Goal: Task Accomplishment & Management: Complete application form

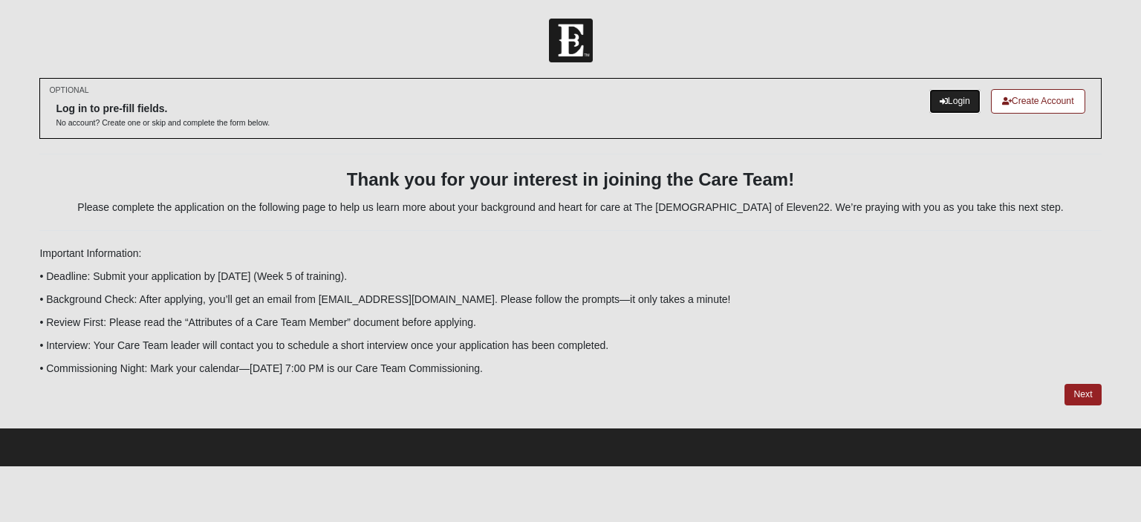
click at [949, 97] on link "Login" at bounding box center [954, 101] width 51 height 25
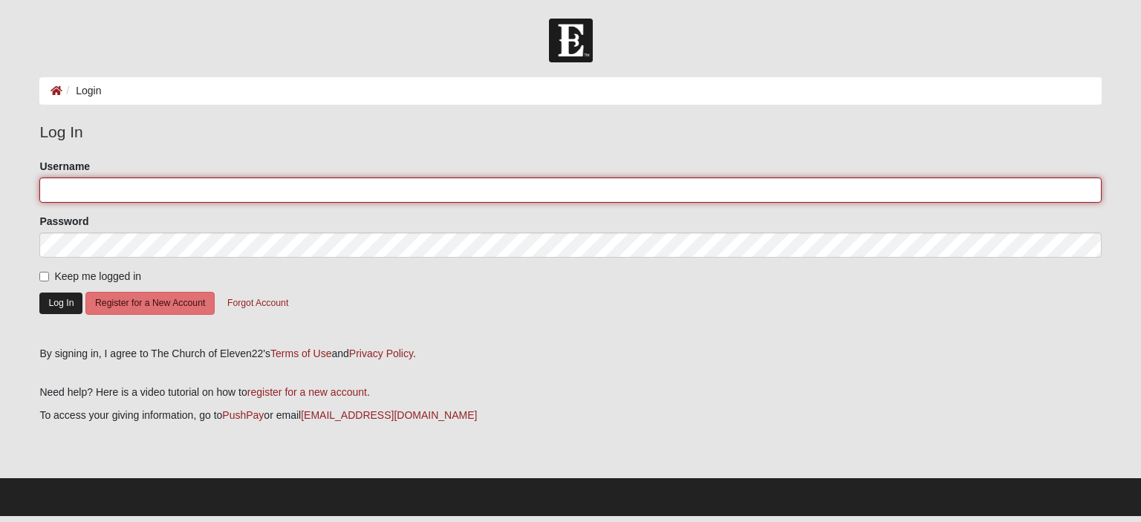
type input "jbennett"
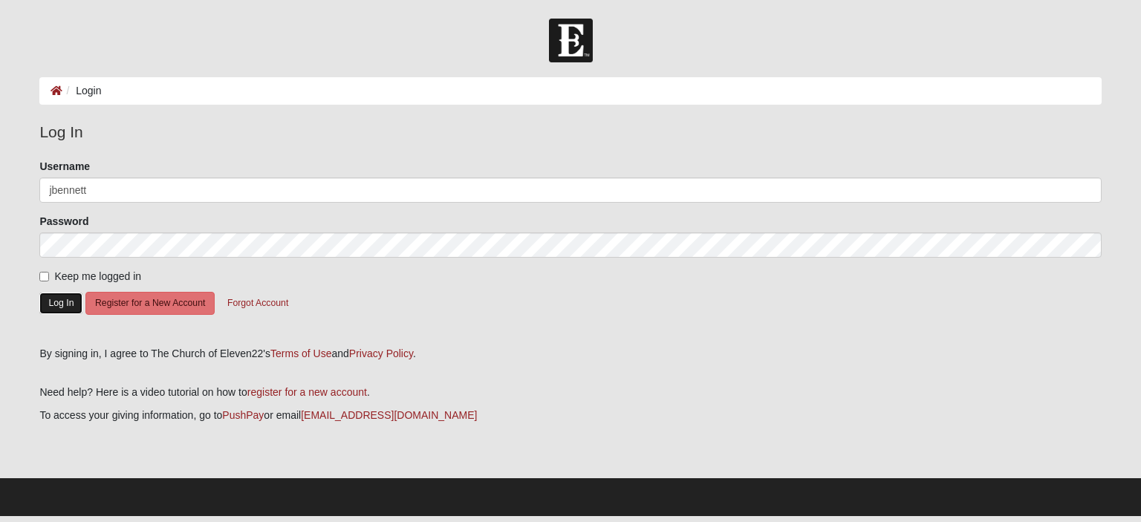
click at [62, 311] on button "Log In" at bounding box center [60, 304] width 43 height 22
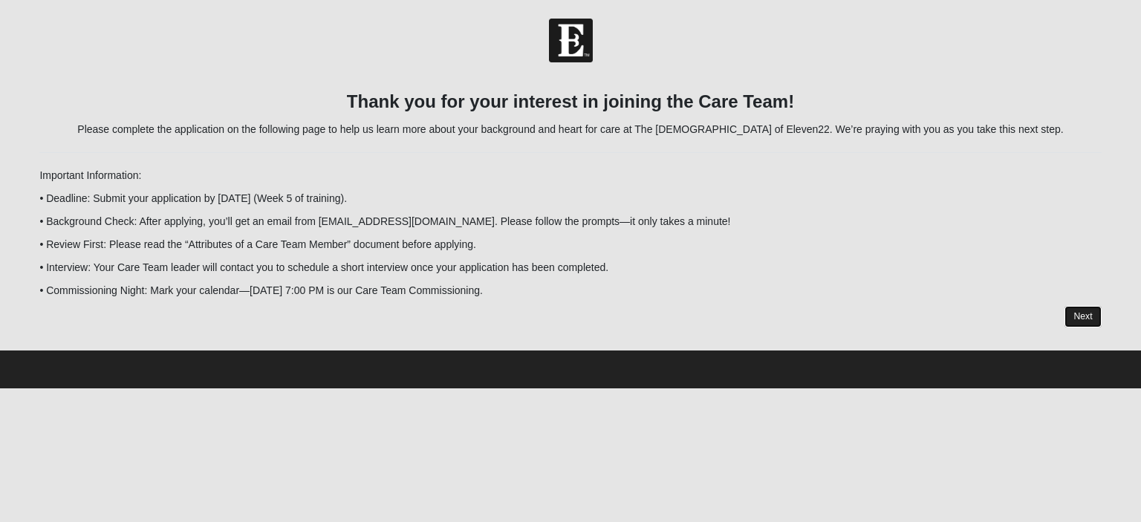
click at [1072, 308] on link "Next" at bounding box center [1083, 317] width 36 height 22
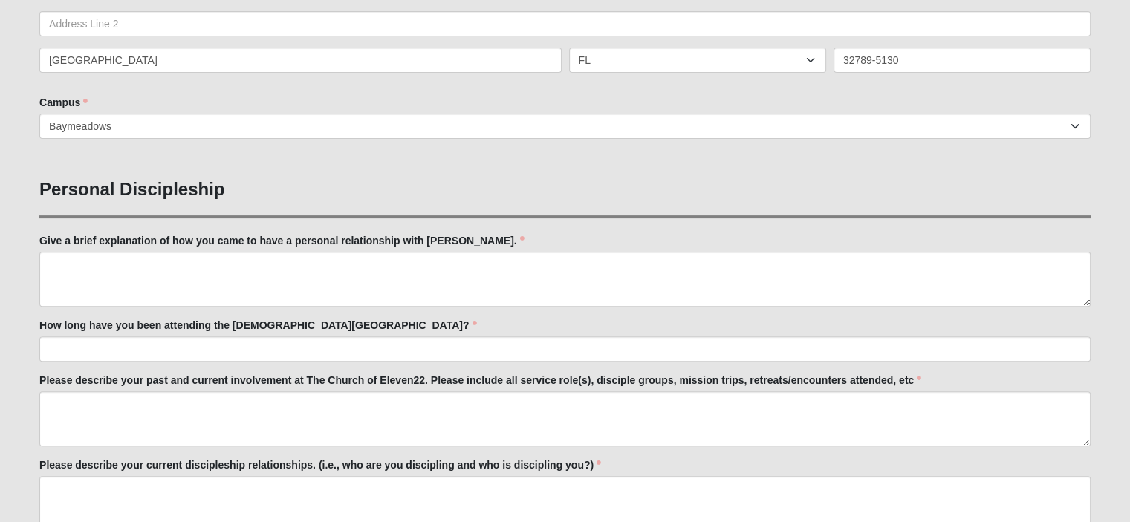
scroll to position [417, 0]
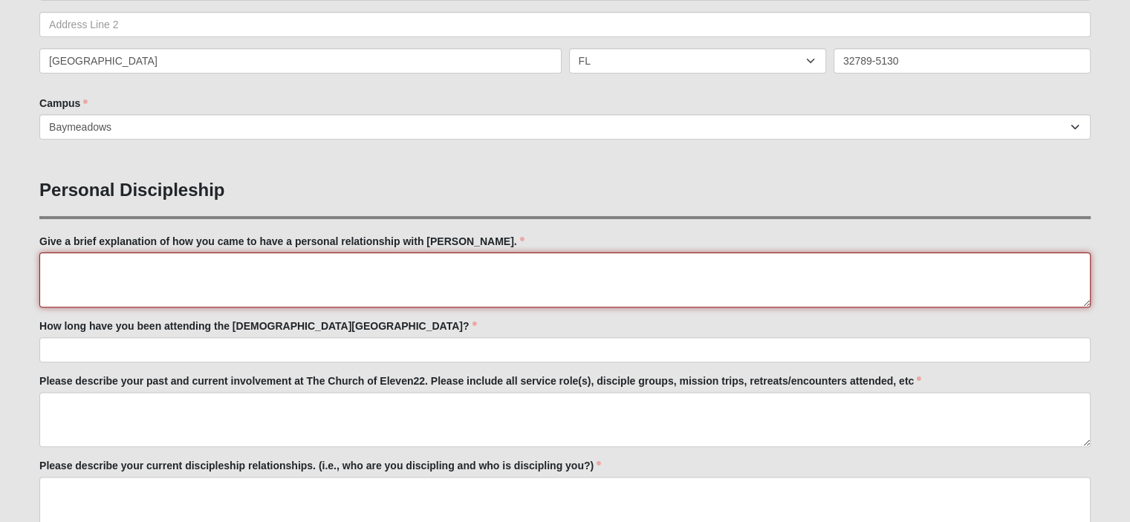
click at [435, 283] on textarea "Give a brief explanation of how you came to have a personal relationship with […" at bounding box center [564, 280] width 1051 height 55
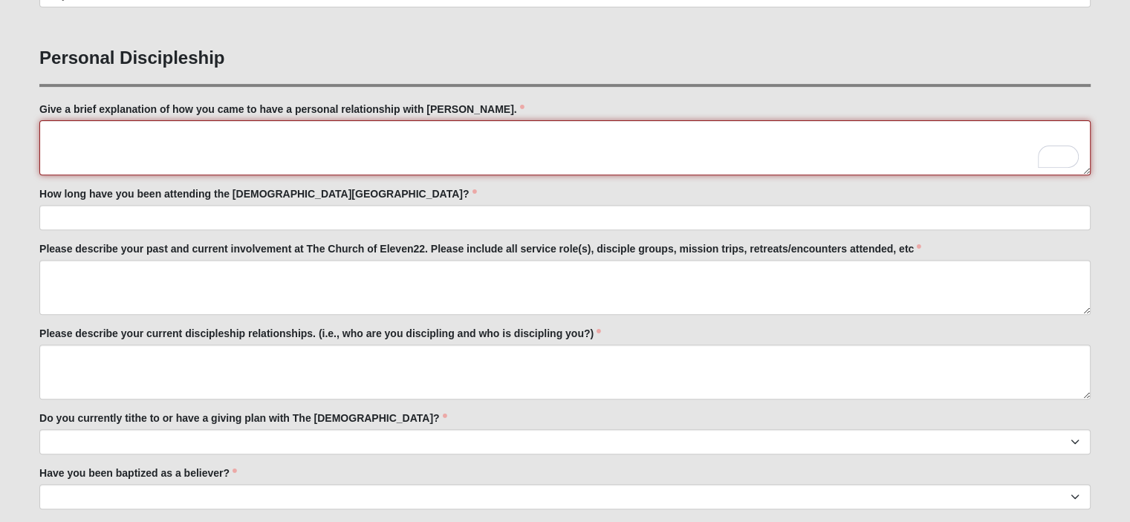
scroll to position [555, 0]
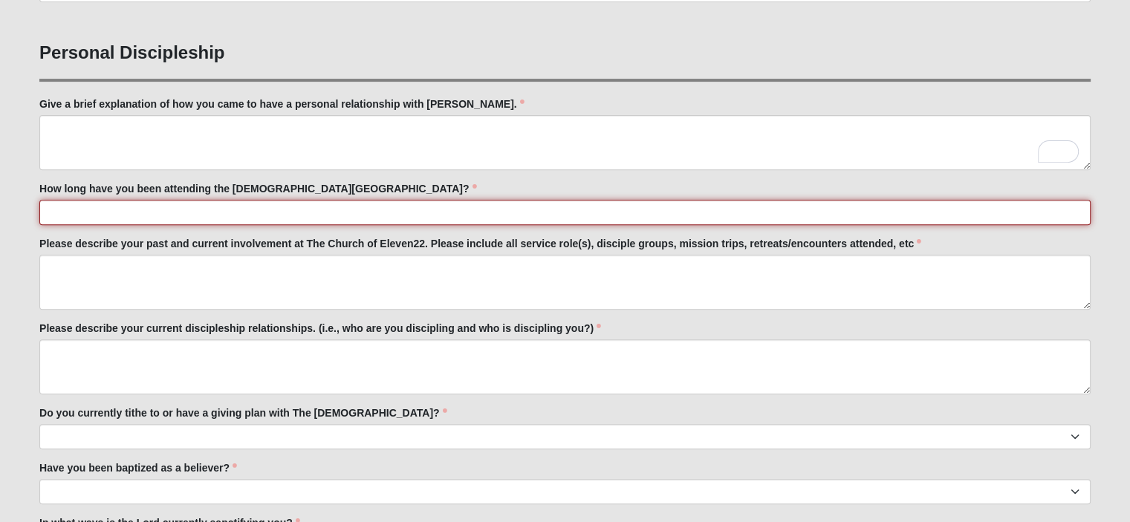
click at [285, 200] on input "How long have you been attending the Church of Eleven22?" at bounding box center [564, 212] width 1051 height 25
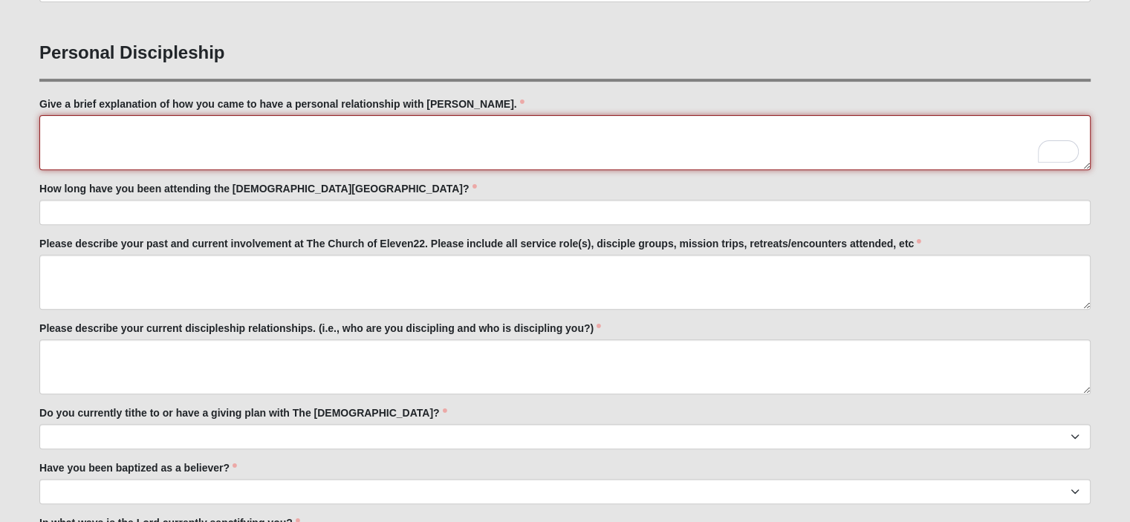
click at [291, 137] on textarea "Give a brief explanation of how you came to have a personal relationship with J…" at bounding box center [564, 142] width 1051 height 55
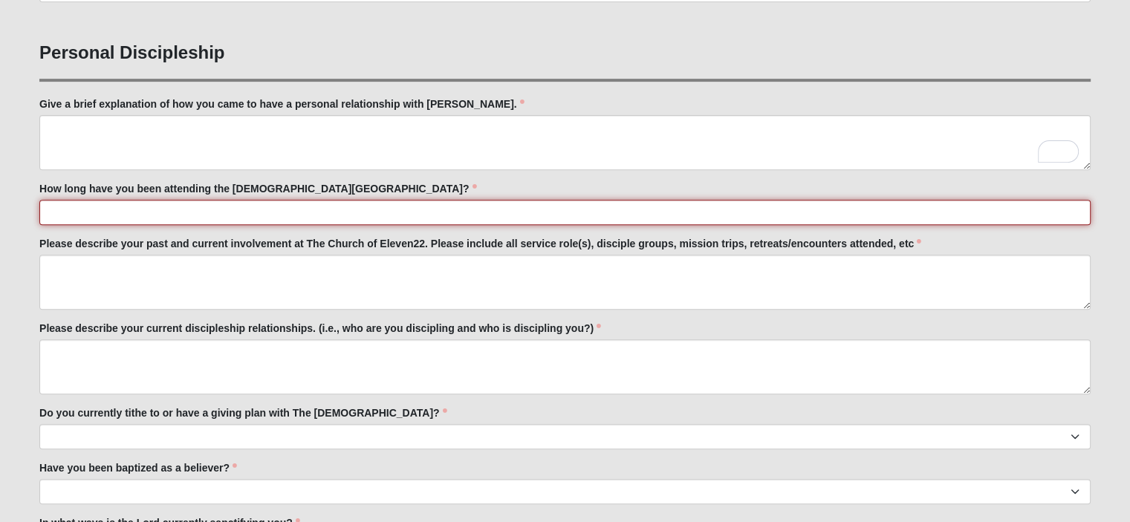
click at [181, 213] on input "How long have you been attending the Church of Eleven22?" at bounding box center [564, 212] width 1051 height 25
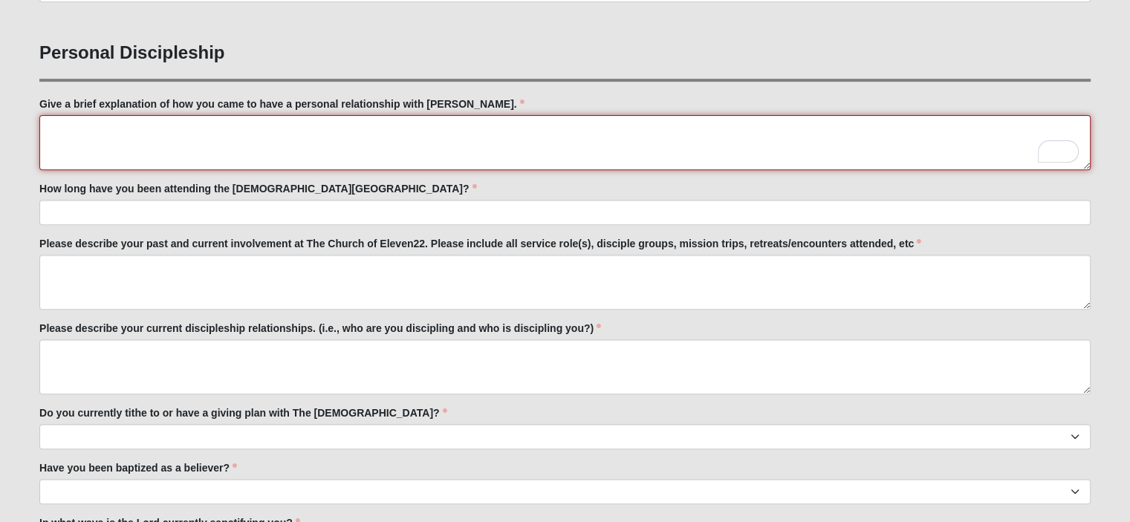
click at [140, 136] on textarea "Give a brief explanation of how you came to have a personal relationship with J…" at bounding box center [564, 142] width 1051 height 55
type textarea "I"
click at [141, 136] on textarea "I grew up in a christian household" at bounding box center [564, 142] width 1051 height 55
click at [259, 130] on textarea "I grew up in a Christian household" at bounding box center [564, 142] width 1051 height 55
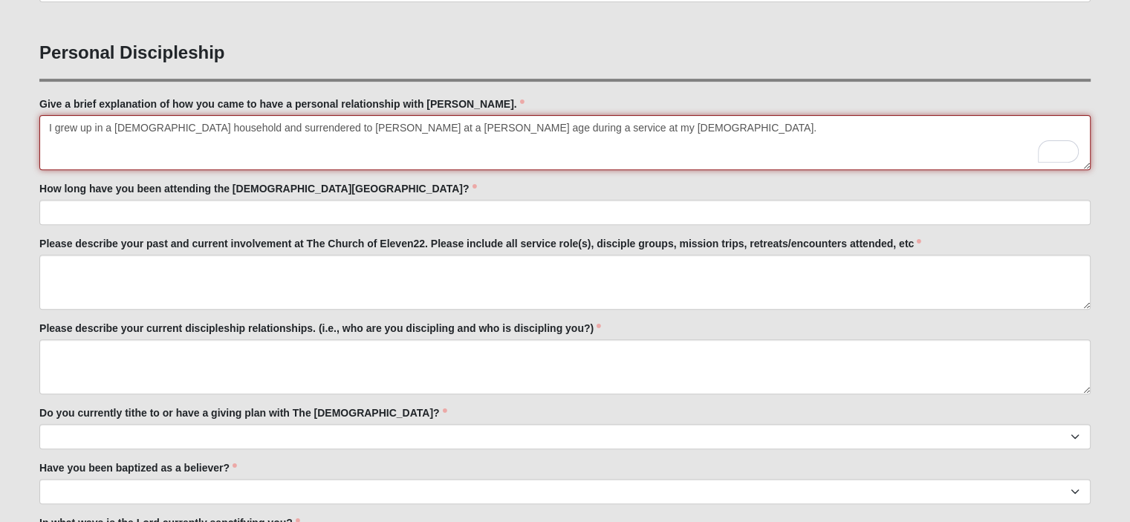
type textarea "I grew up in a Christian household and surrendered to Jesus at a young age duri…"
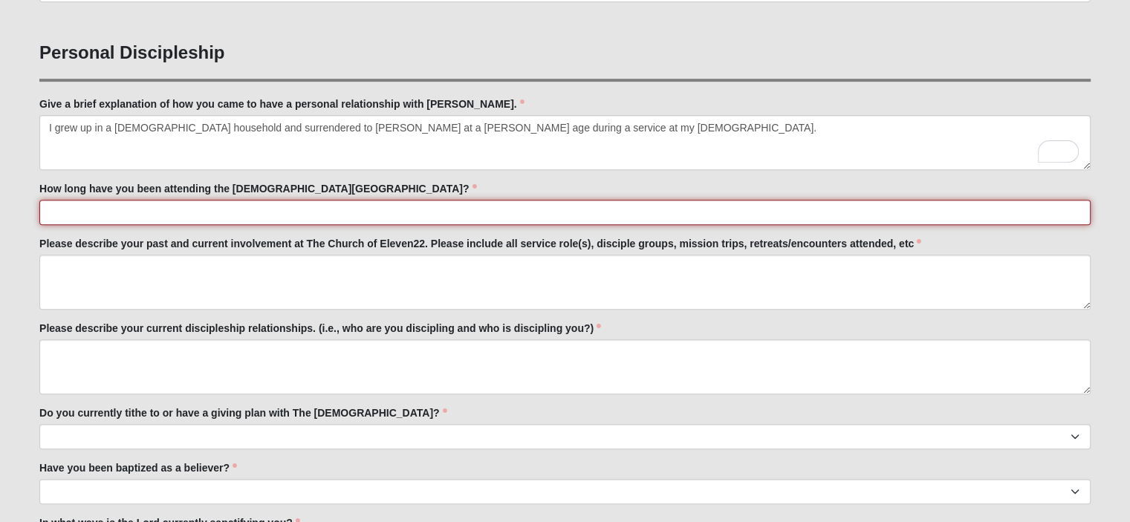
click at [316, 212] on input "How long have you been attending the Church of Eleven22?" at bounding box center [564, 212] width 1051 height 25
type input "6 years"
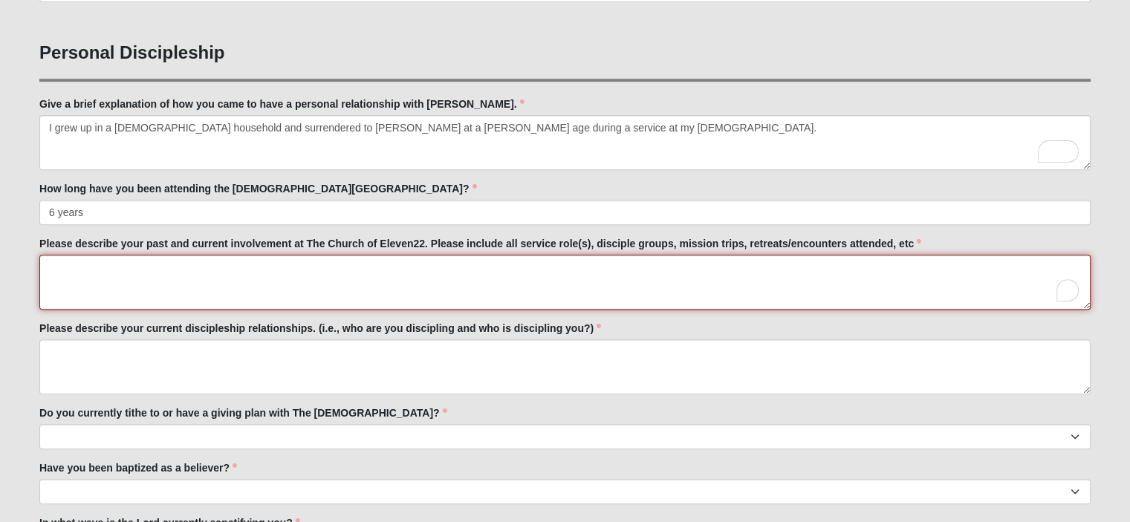
click at [278, 270] on textarea "Please describe your past and current involvement at The Church of Eleven22. Pl…" at bounding box center [564, 282] width 1051 height 55
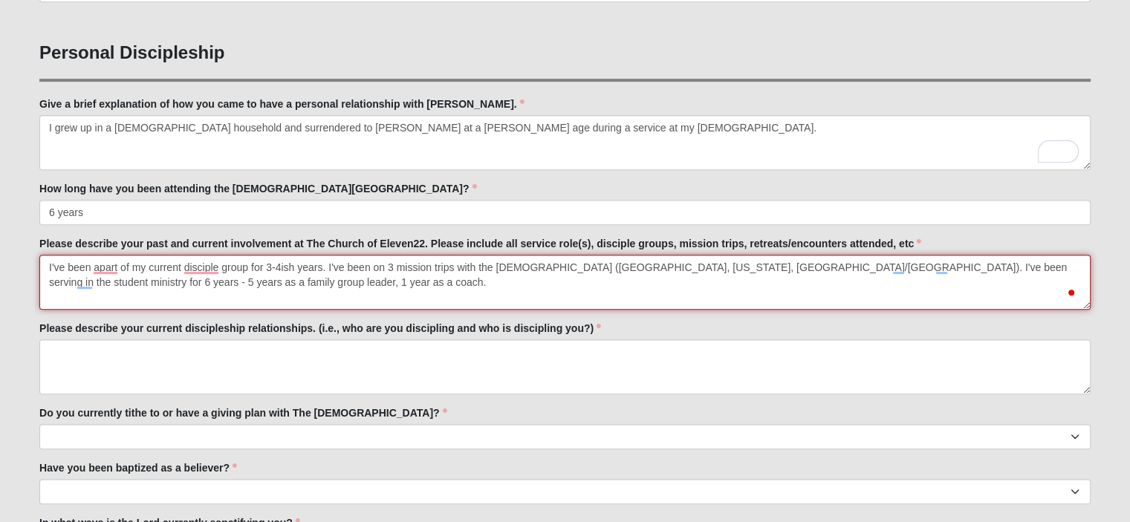
type textarea "I've been apart of my current disciple group for 3-4ish years. I've been on 3 m…"
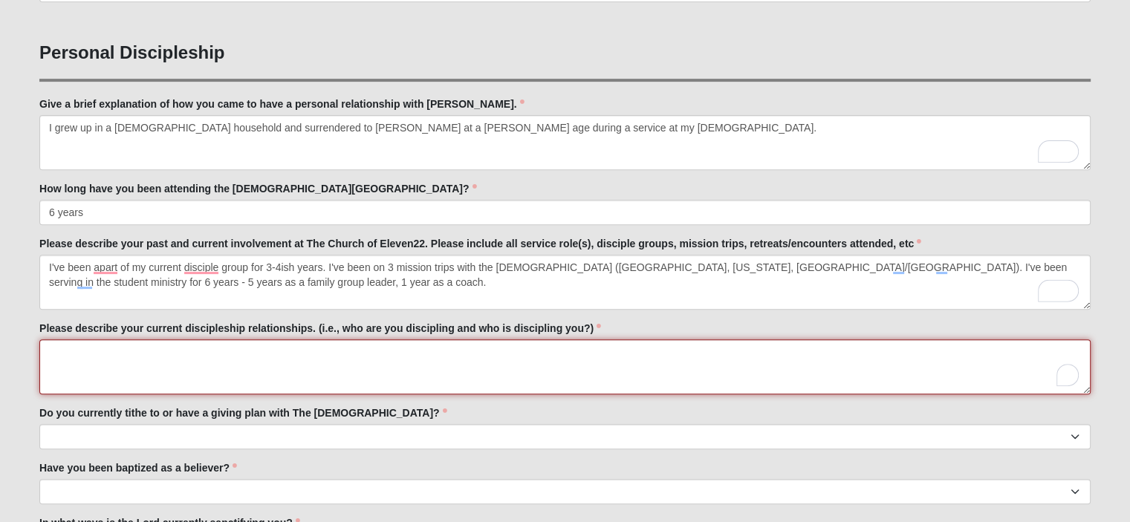
click at [199, 366] on textarea "Please describe your current discipleship relationships. (i.e., who are you dis…" at bounding box center [564, 366] width 1051 height 55
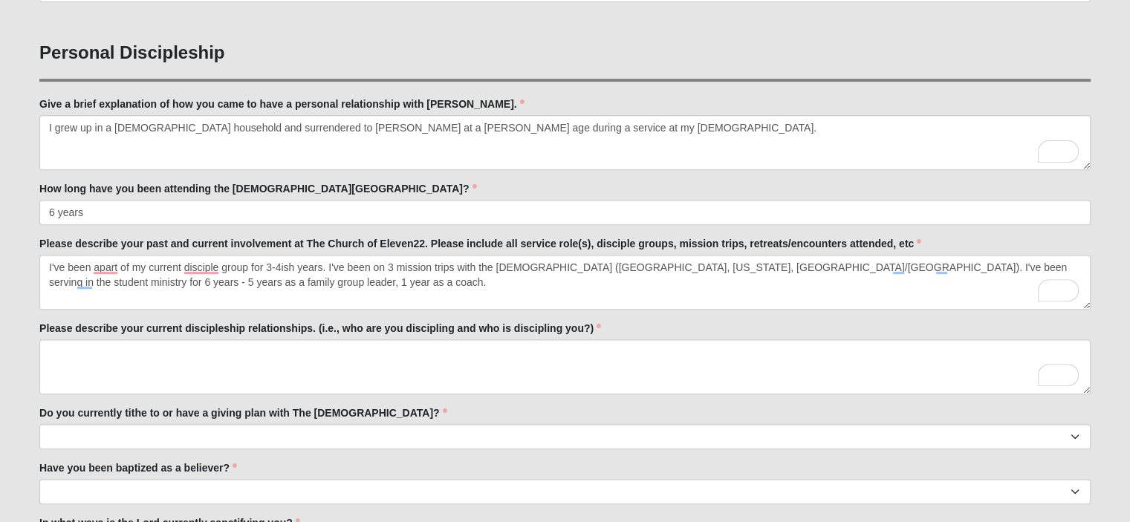
click at [56, 326] on label "Please describe your current discipleship relationships. (i.e., who are you dis…" at bounding box center [320, 328] width 562 height 15
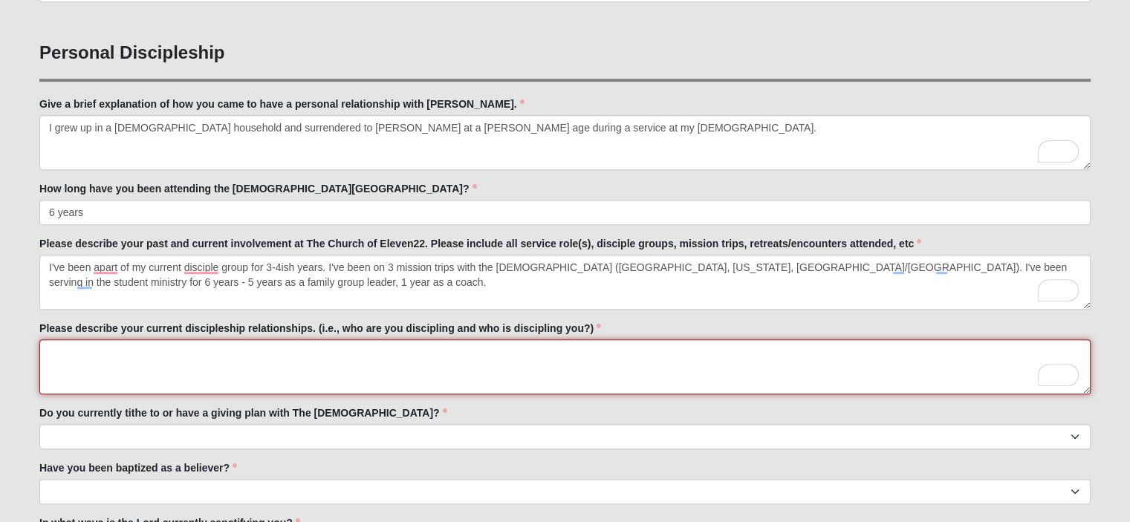
click at [56, 339] on textarea "Please describe your current discipleship relationships. (i.e., who are you dis…" at bounding box center [564, 366] width 1051 height 55
click at [120, 372] on textarea "Please describe your current discipleship relationships. (i.e., who are you dis…" at bounding box center [564, 366] width 1051 height 55
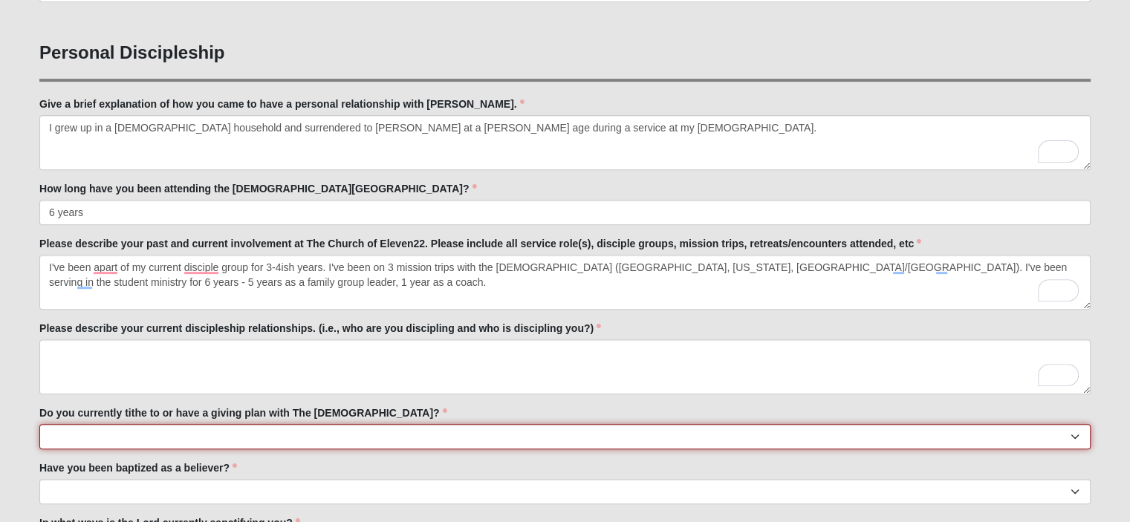
click at [111, 435] on select "No Yes" at bounding box center [564, 436] width 1051 height 25
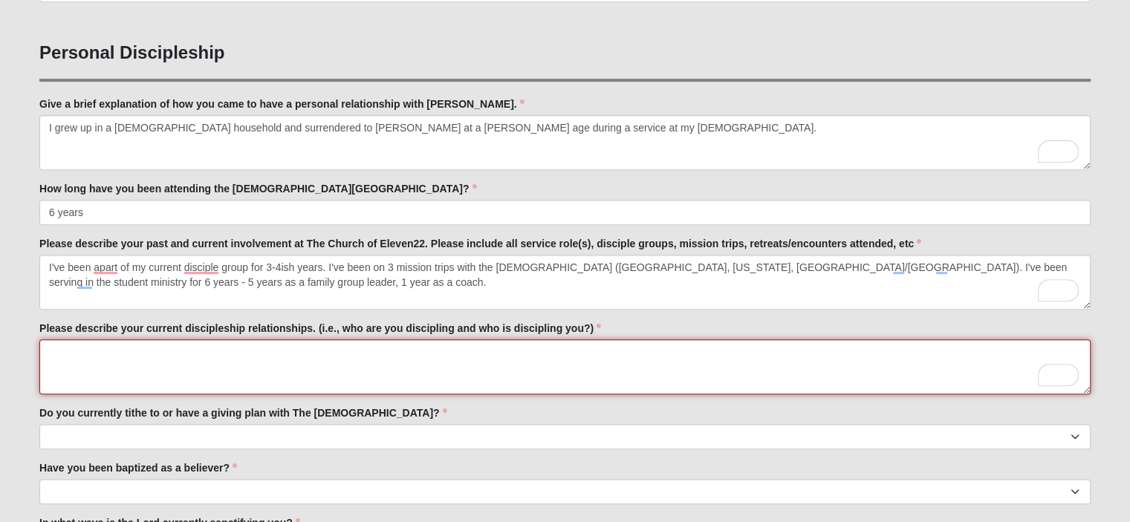
click at [96, 374] on textarea "Please describe your current discipleship relationships. (i.e., who are you dis…" at bounding box center [564, 366] width 1051 height 55
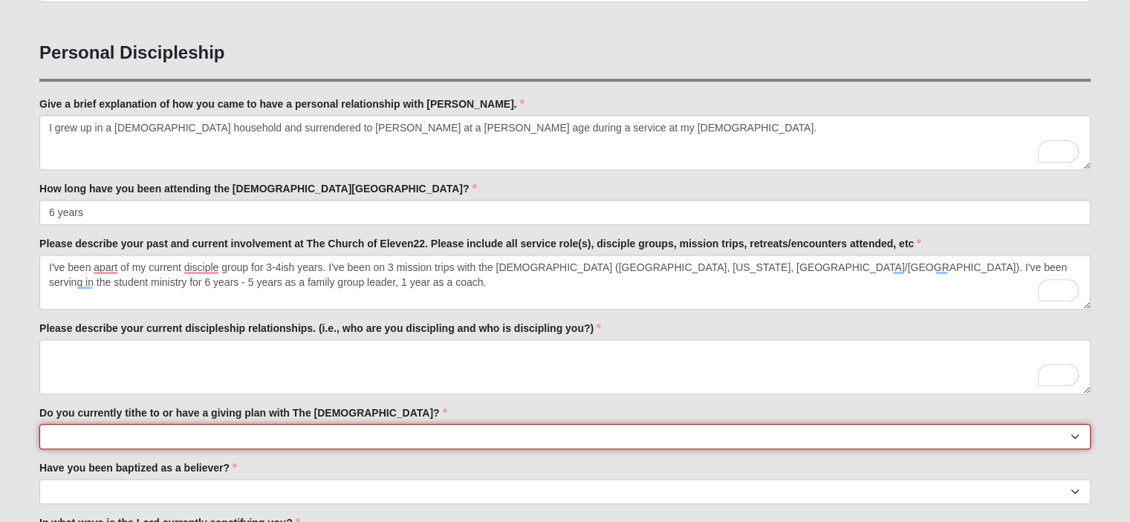
click at [110, 443] on select "No Yes" at bounding box center [564, 436] width 1051 height 25
select select "True"
click at [39, 424] on select "No Yes" at bounding box center [564, 436] width 1051 height 25
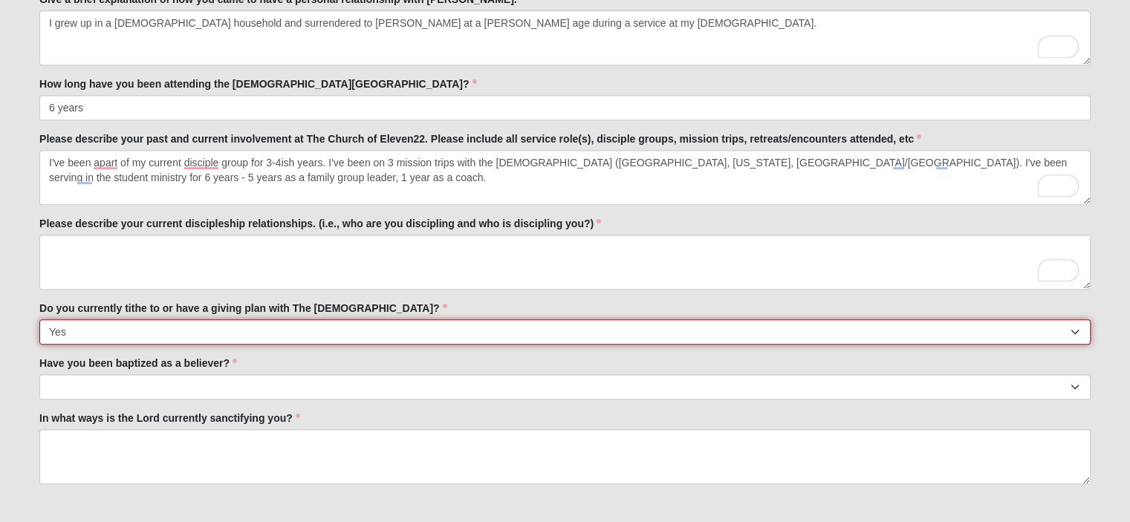
scroll to position [669, 0]
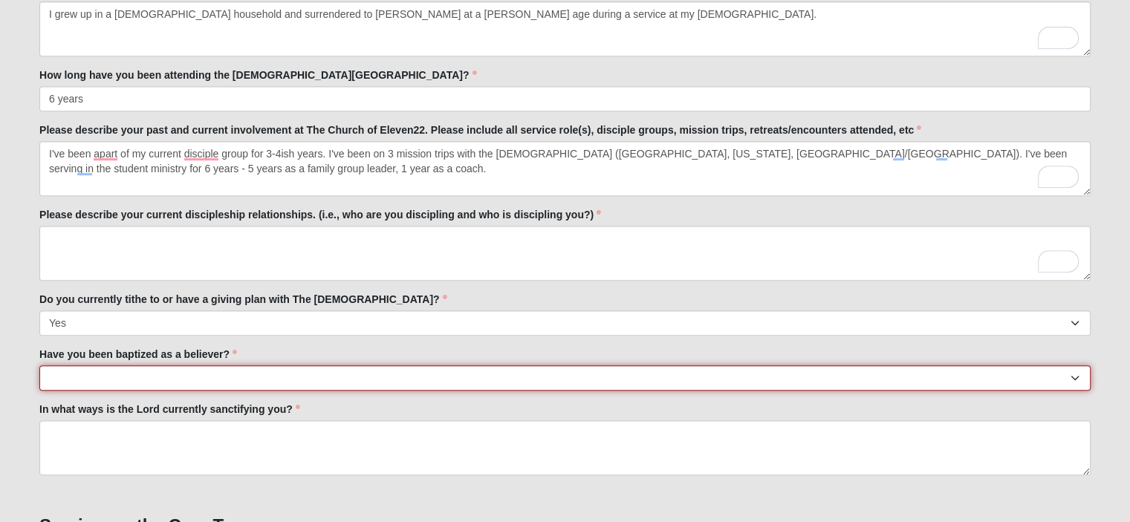
click at [192, 377] on select "No Yes" at bounding box center [564, 377] width 1051 height 25
select select "True"
click at [39, 365] on select "No Yes" at bounding box center [564, 377] width 1051 height 25
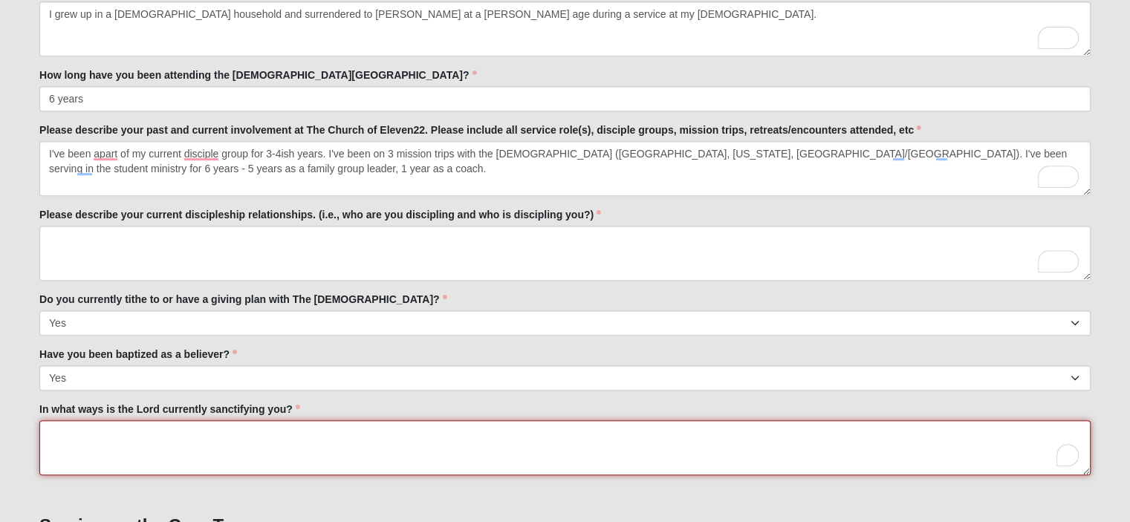
click at [193, 445] on textarea "In what ways is the Lord currently sanctifying you?" at bounding box center [564, 447] width 1051 height 55
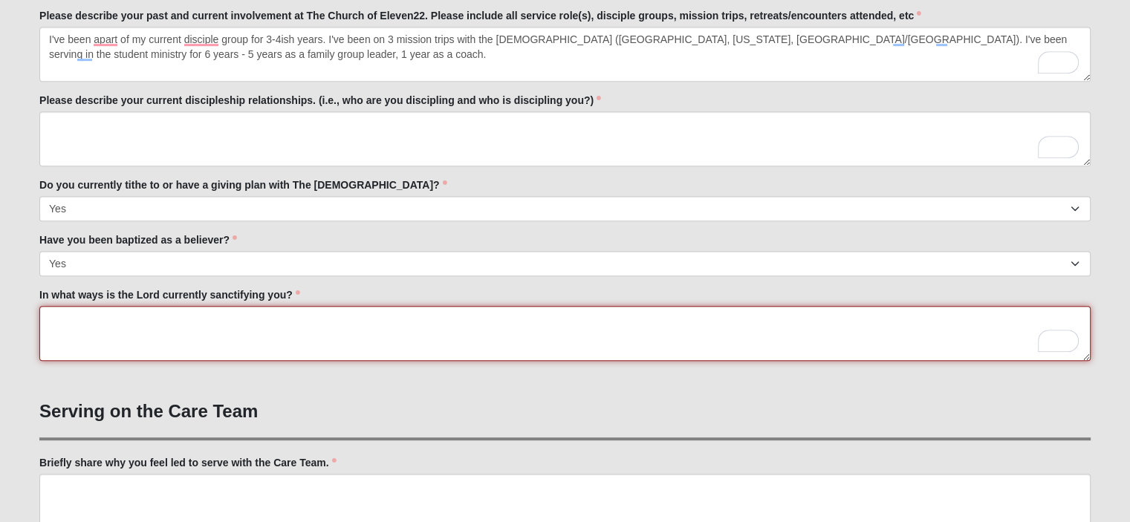
scroll to position [790, 0]
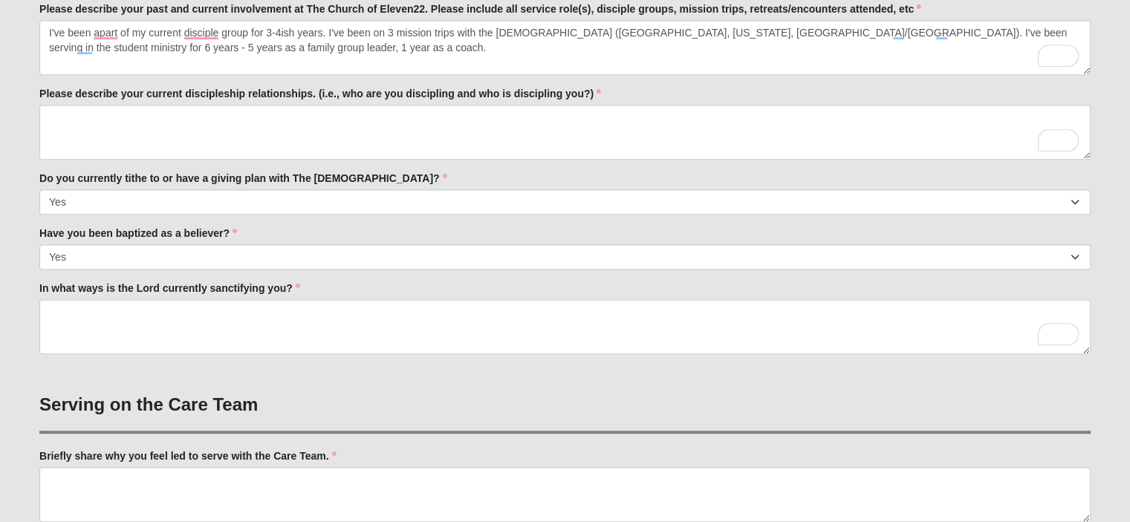
click at [40, 353] on div "Family Member to Register First Name Jacob First Name is required. Last Name Be…" at bounding box center [564, 397] width 1051 height 2028
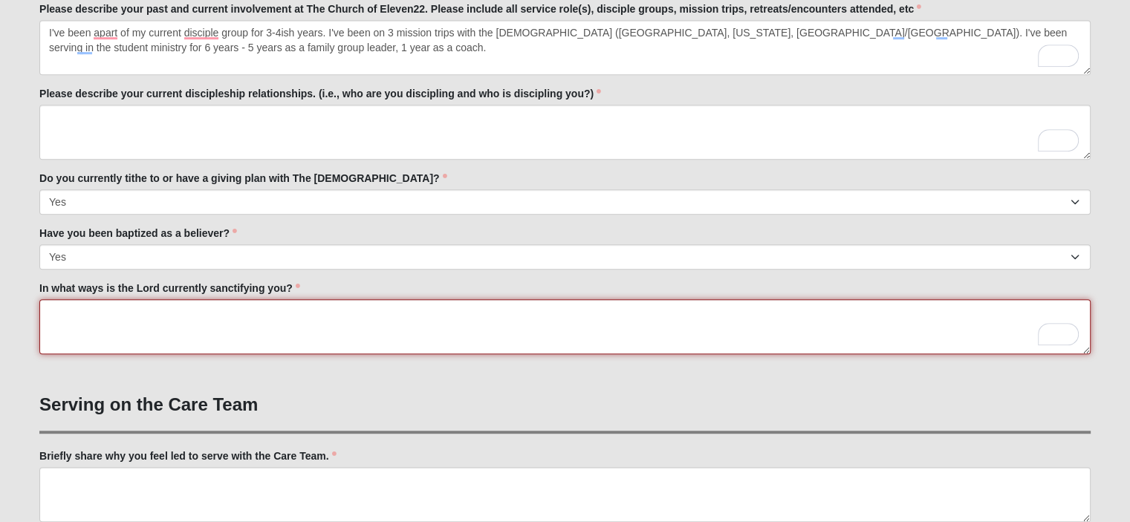
click at [108, 329] on textarea "In what ways is the Lord currently sanctifying you?" at bounding box center [564, 326] width 1051 height 55
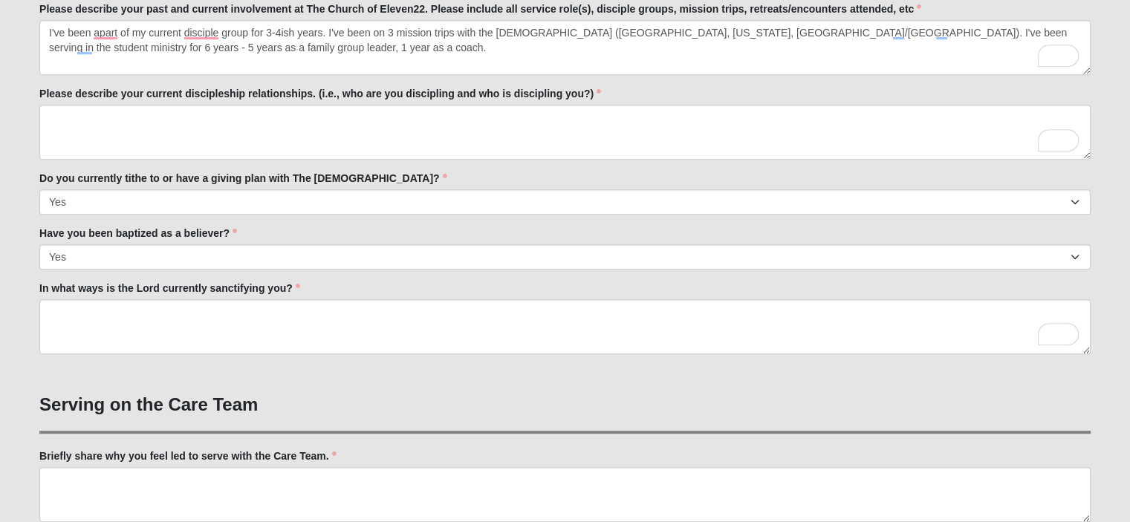
click at [12, 342] on form "Hello Jacob My Account Log Out Fall 2025 Care Team Application Events Fall 2025…" at bounding box center [565, 367] width 1130 height 2276
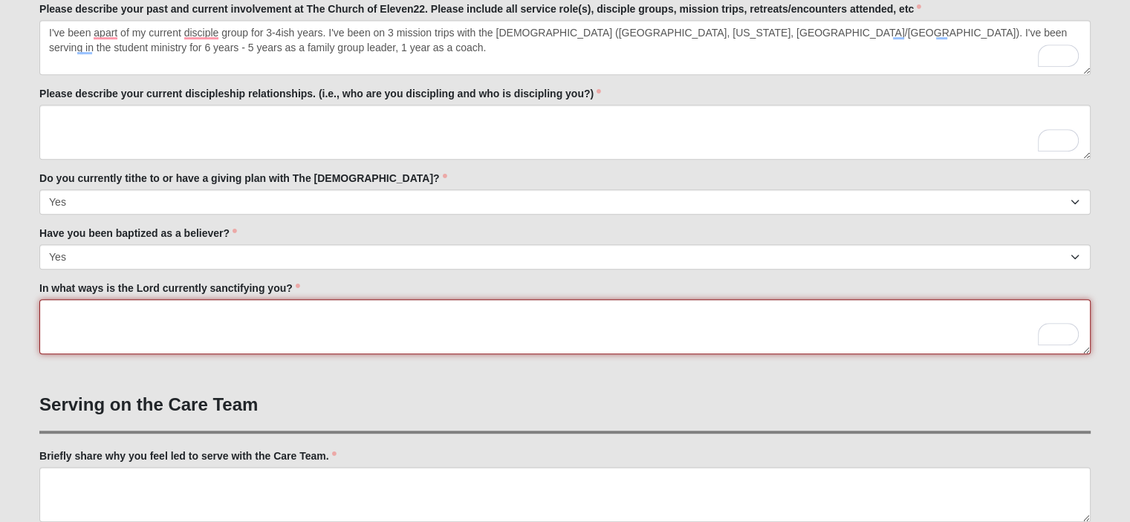
click at [133, 325] on textarea "In what ways is the Lord currently sanctifying you?" at bounding box center [564, 326] width 1051 height 55
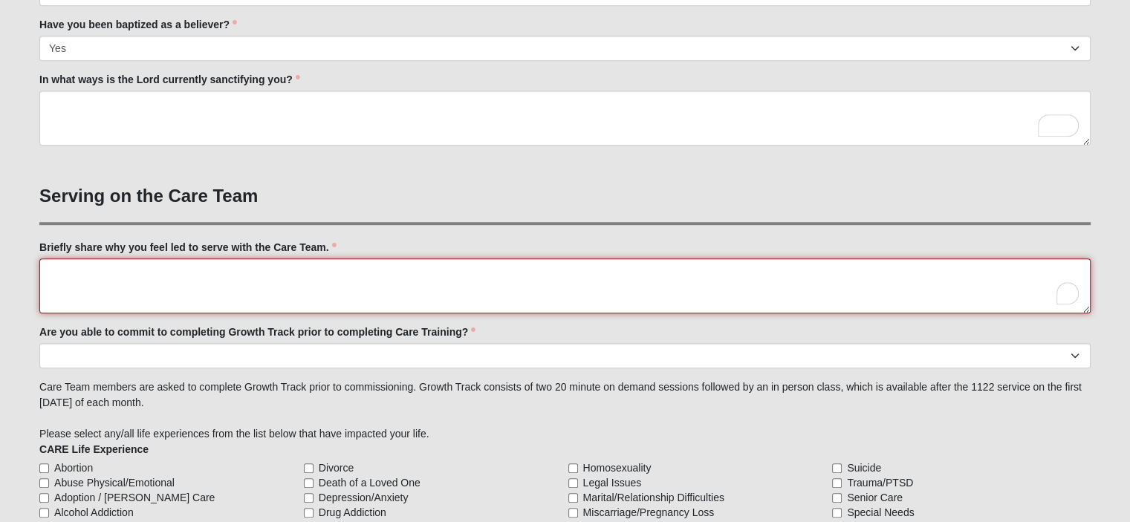
click at [186, 276] on textarea "Briefly share why you feel led to serve with the Care Team." at bounding box center [564, 286] width 1051 height 55
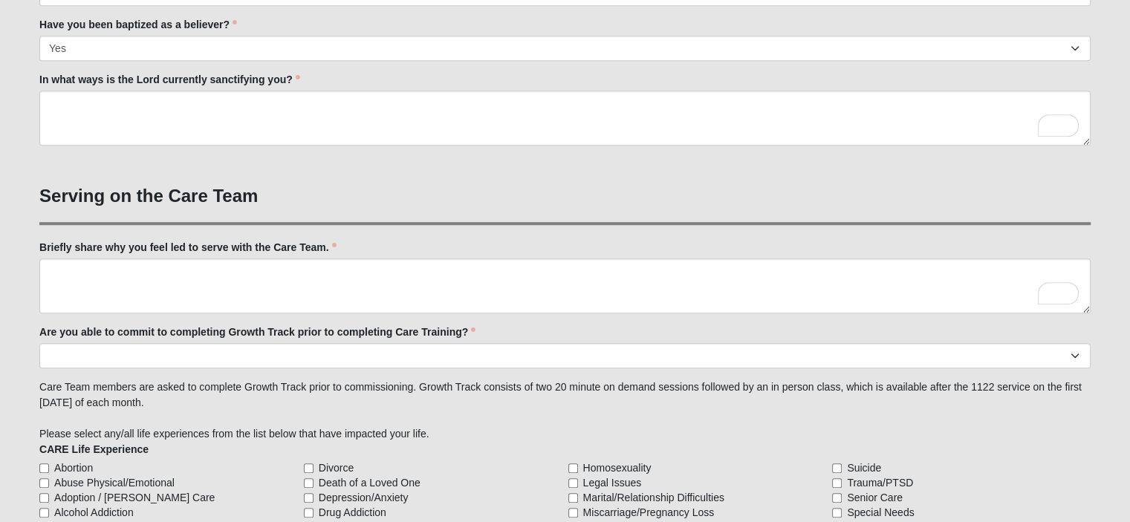
click at [267, 222] on hr at bounding box center [564, 223] width 1051 height 3
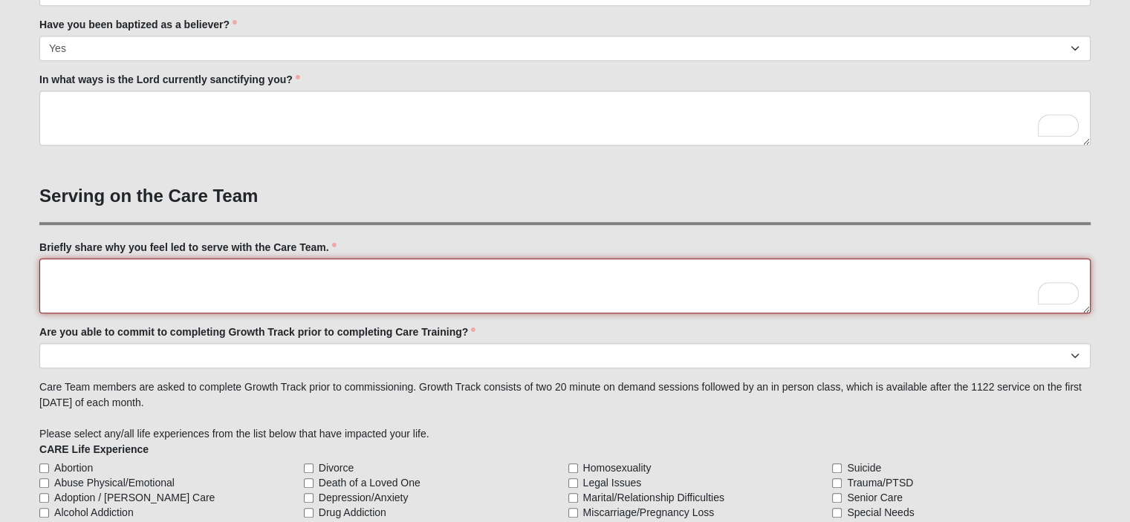
click at [267, 287] on textarea "Briefly share why you feel led to serve with the Care Team." at bounding box center [564, 286] width 1051 height 55
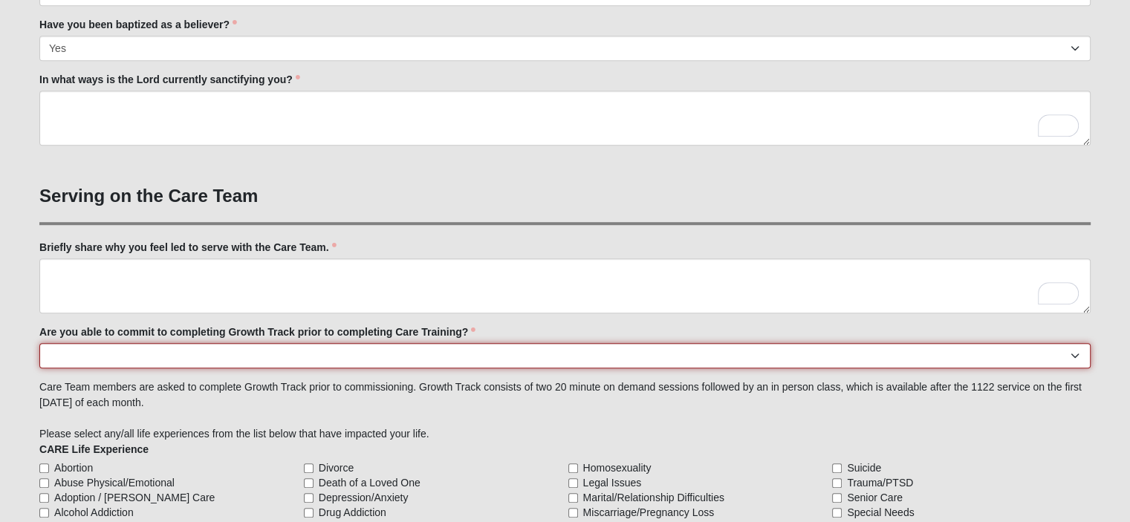
click at [341, 359] on select "Yes No Already Completed" at bounding box center [564, 355] width 1051 height 25
select select "Already Completed"
click at [39, 343] on select "Yes No Already Completed" at bounding box center [564, 355] width 1051 height 25
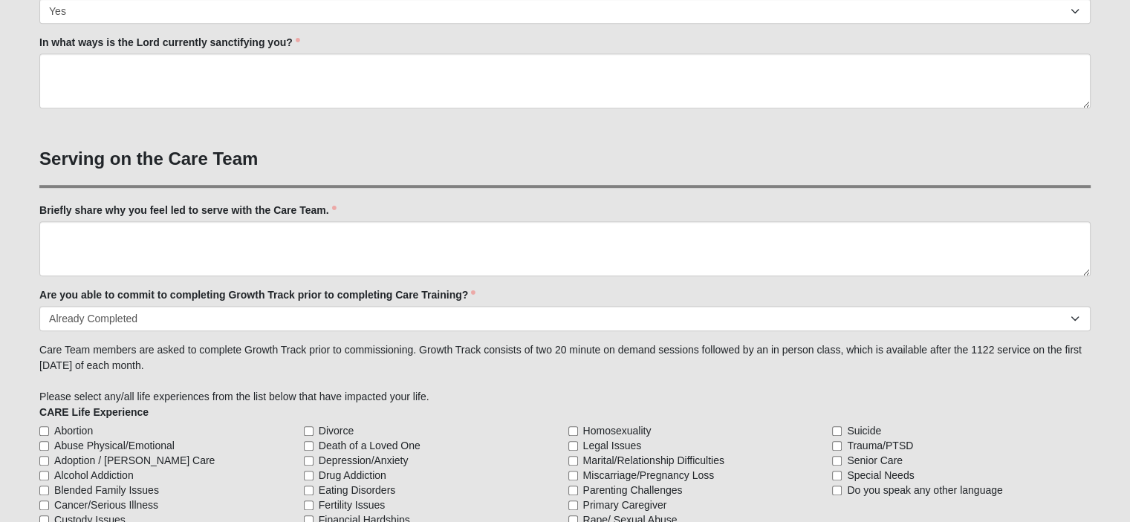
scroll to position [747, 0]
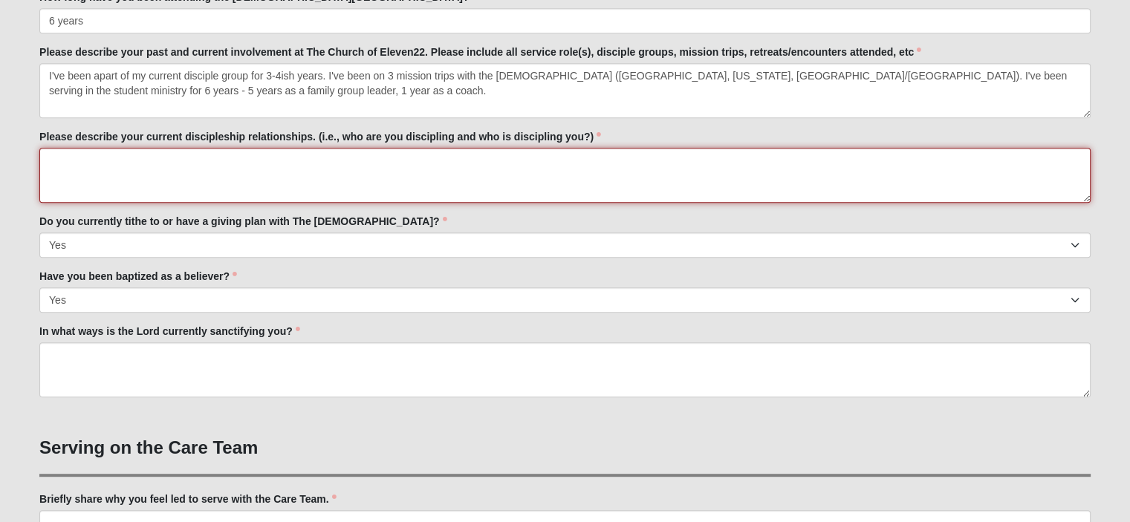
click at [279, 166] on textarea "Please describe your current discipleship relationships. (i.e., who are you dis…" at bounding box center [564, 175] width 1051 height 55
type textarea "I"
click at [403, 159] on textarea "I'd say my disciple group is discipling me well -it's really not just 1 individ…" at bounding box center [564, 175] width 1051 height 55
click at [594, 161] on textarea "I'd say my disciple group is discipling me well -it's really not just 1 individ…" at bounding box center [564, 175] width 1051 height 55
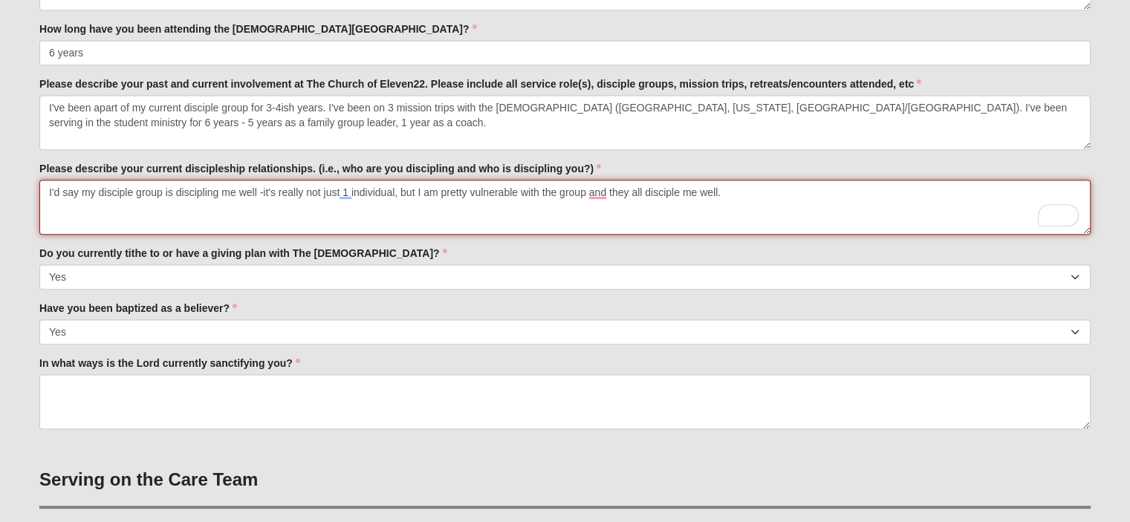
scroll to position [711, 0]
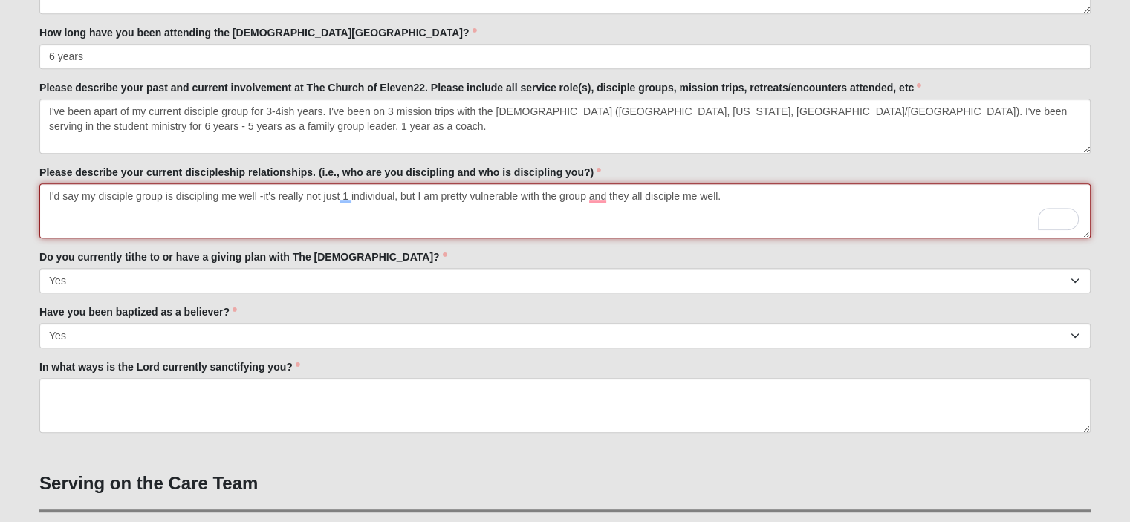
click at [601, 198] on textarea "I'd say my disciple group is discipling me well -it's really not just 1 individ…" at bounding box center [564, 210] width 1051 height 55
click at [736, 185] on textarea "I'd say my disciple group is discipling me well -it's really not just 1 individ…" at bounding box center [564, 210] width 1051 height 55
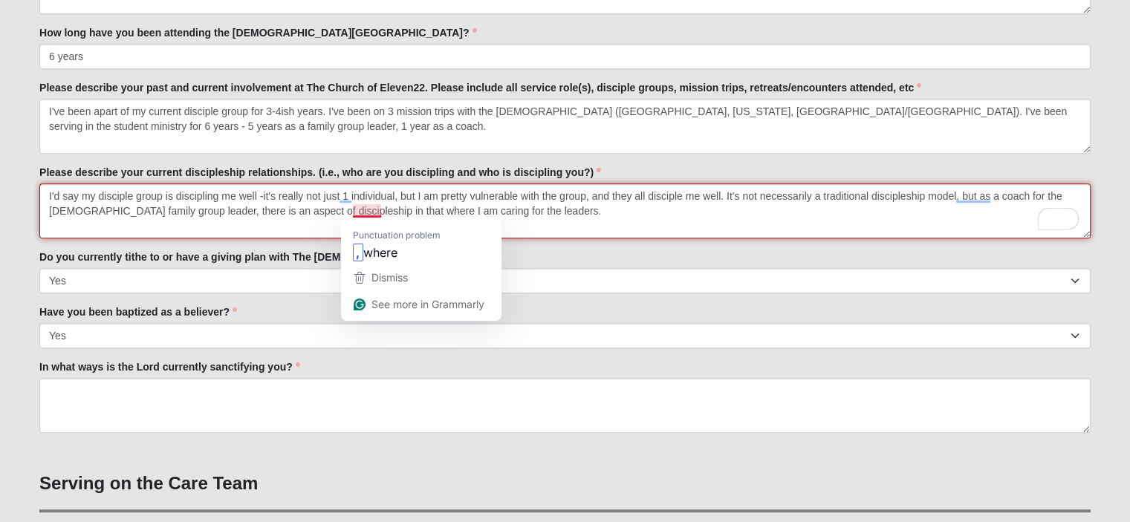
click at [374, 209] on textarea "I'd say my disciple group is discipling me well -it's really not just 1 individ…" at bounding box center [564, 210] width 1051 height 55
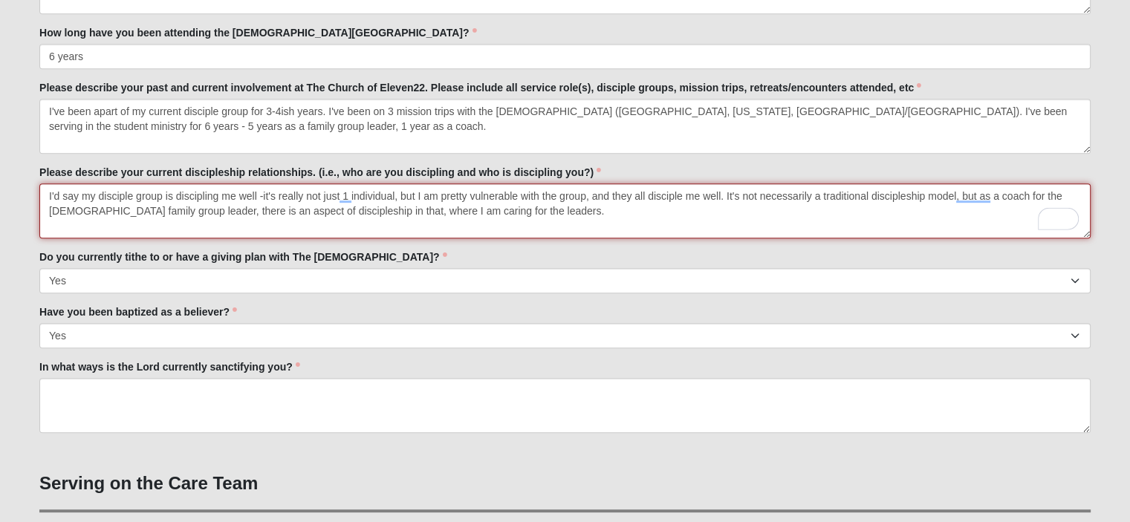
click at [438, 213] on textarea "I'd say my disciple group is discipling me well -it's really not just 1 individ…" at bounding box center [564, 210] width 1051 height 55
click at [594, 210] on textarea "I'd say my disciple group is discipling me well -it's really not just 1 individ…" at bounding box center [564, 210] width 1051 height 55
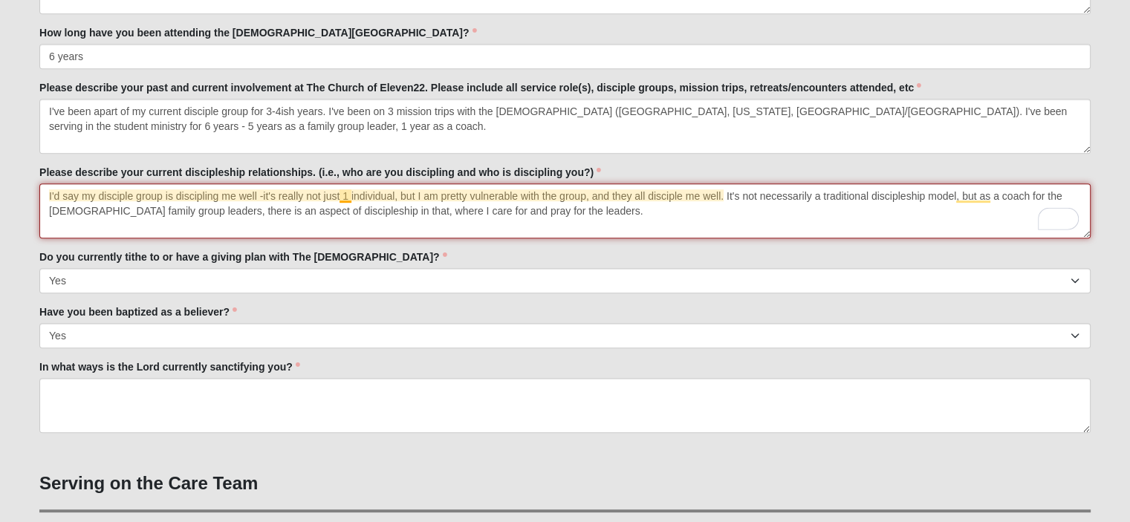
click at [344, 195] on textarea "I'd say my disciple group is discipling me well -it's really not just 1 individ…" at bounding box center [564, 210] width 1051 height 55
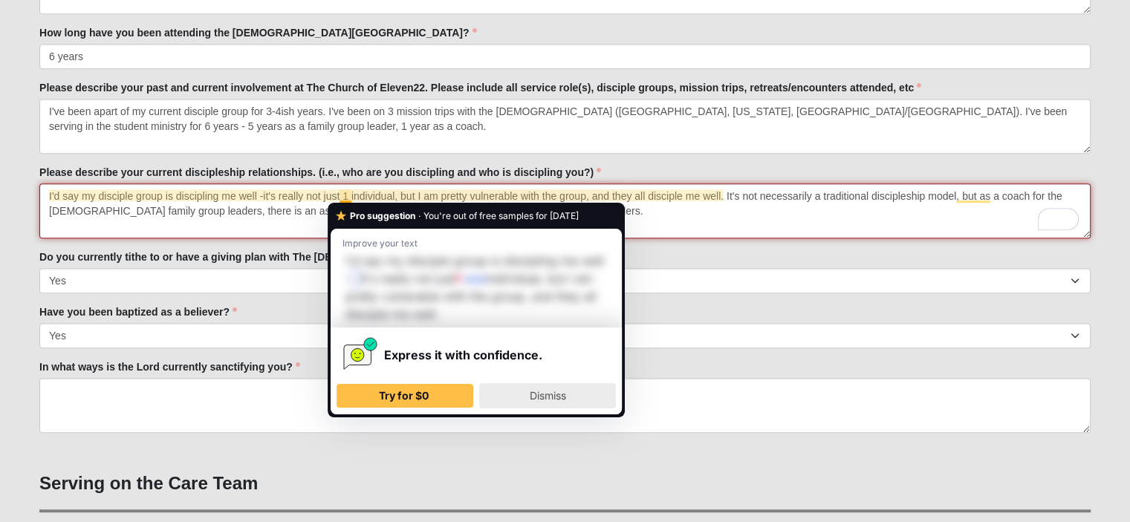
click at [538, 389] on div "Dismiss" at bounding box center [547, 396] width 123 height 24
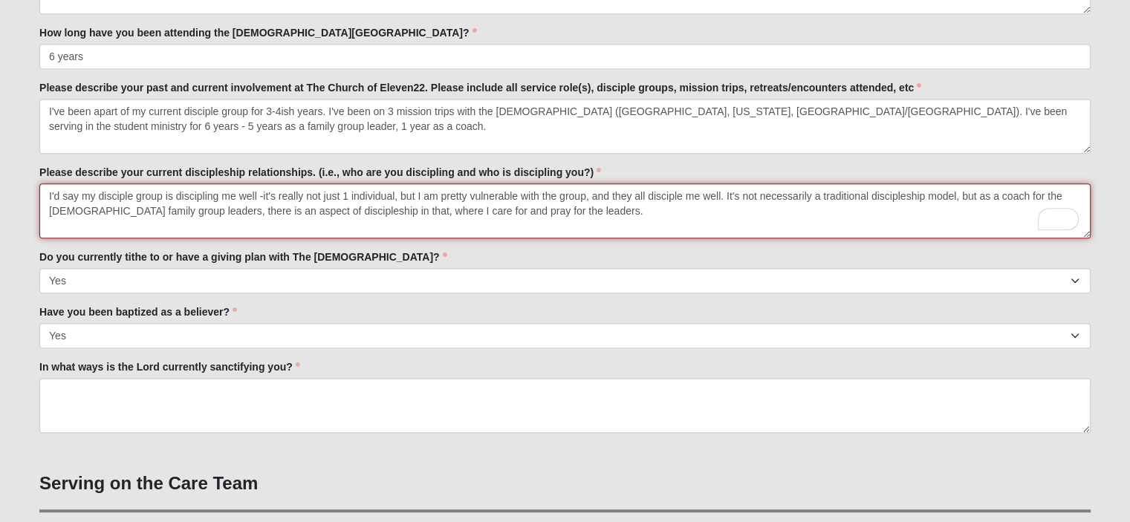
click at [601, 207] on textarea "I'd say my disciple group is discipling me well -it's really not just 1 individ…" at bounding box center [564, 210] width 1051 height 55
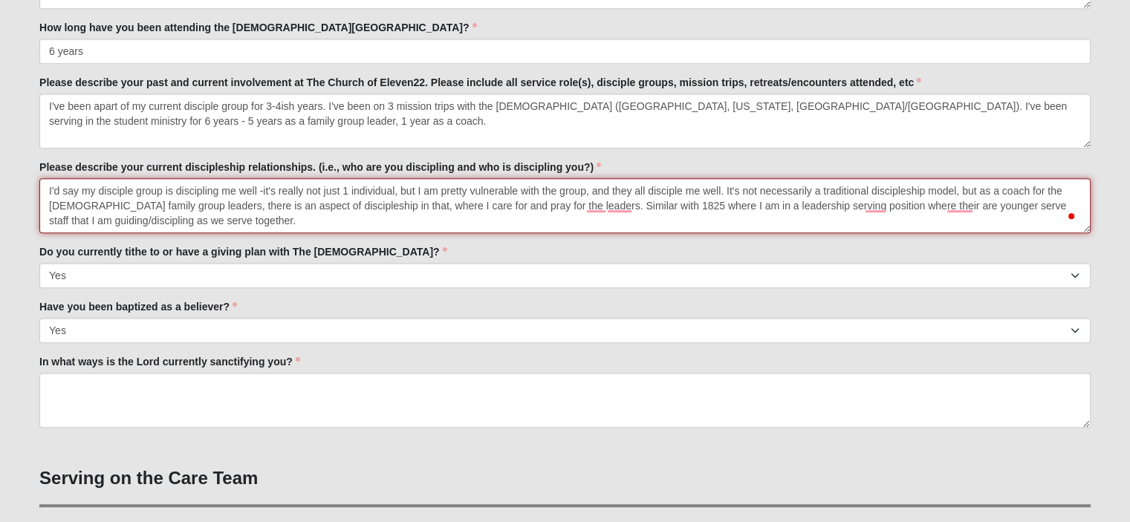
scroll to position [718, 0]
type textarea "I'd say my disciple group is discipling me well -it's really not just 1 individ…"
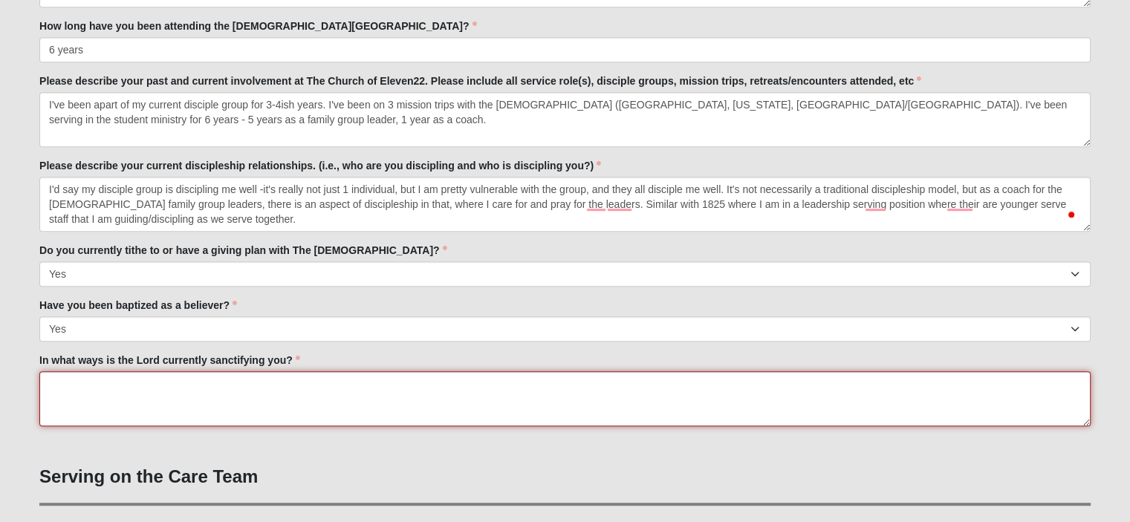
click at [321, 389] on textarea "In what ways is the Lord currently sanctifying you?" at bounding box center [564, 398] width 1051 height 55
type textarea "The L:o"
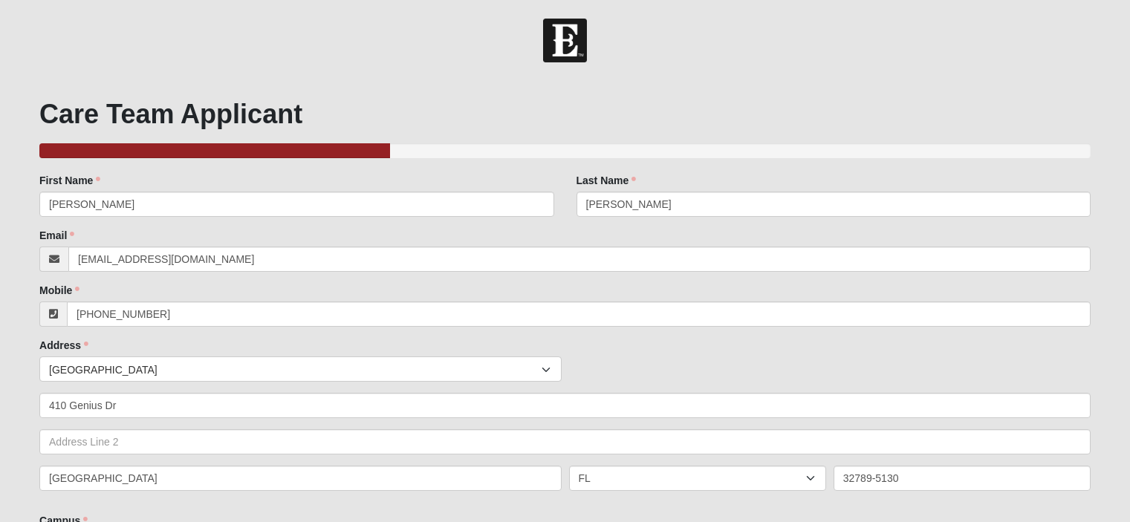
scroll to position [718, 0]
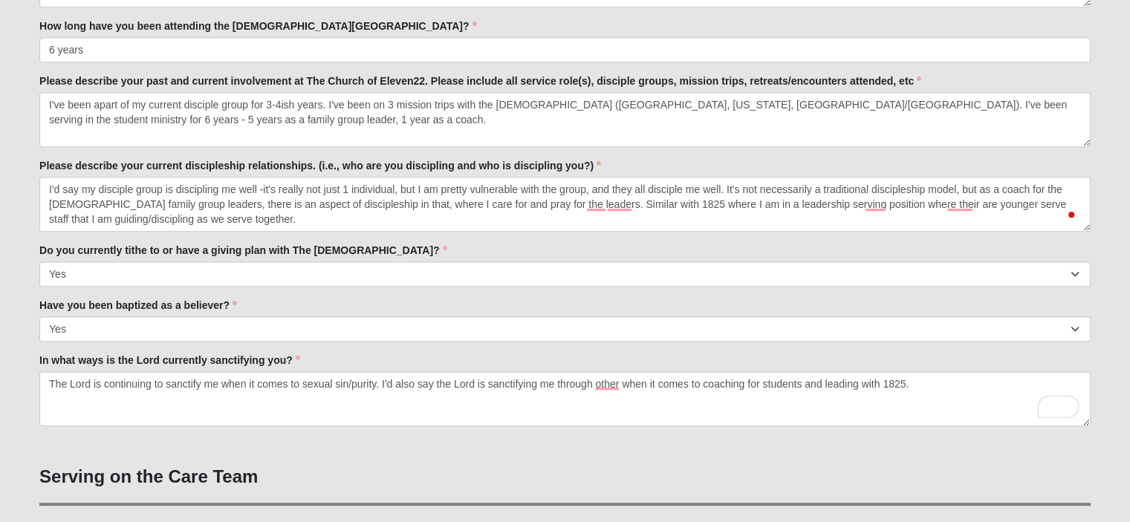
type textarea "The Lord is continuing to sanctify me when it comes to sexual sin/purity. I'd a…"
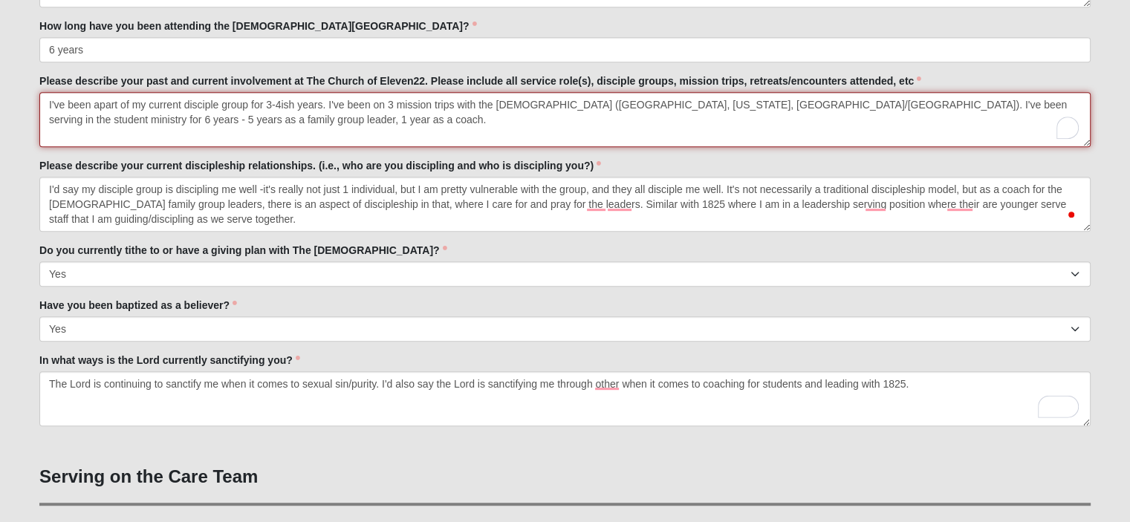
click at [208, 114] on textarea "I've been apart of my current disciple group for 3-4ish years. I've been on 3 m…" at bounding box center [564, 119] width 1051 height 55
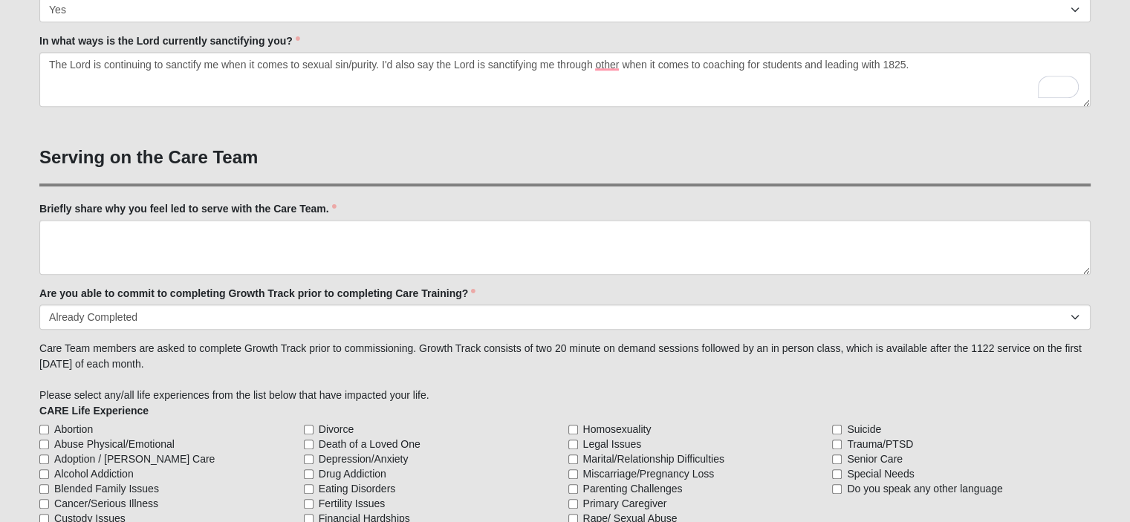
scroll to position [1064, 0]
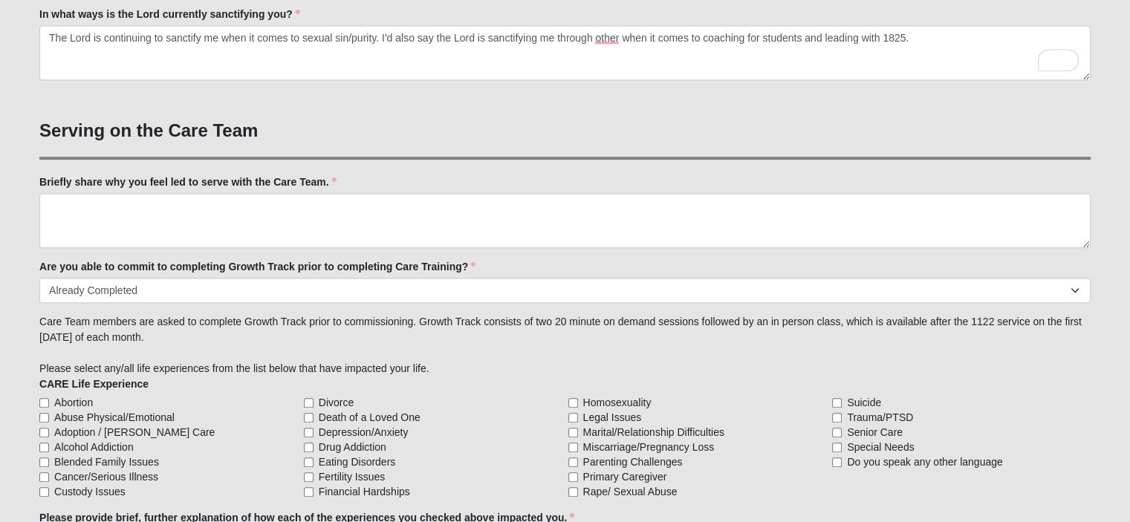
type textarea "I've been apart of my current disciple group for 3-4ish years. I've been on 3 m…"
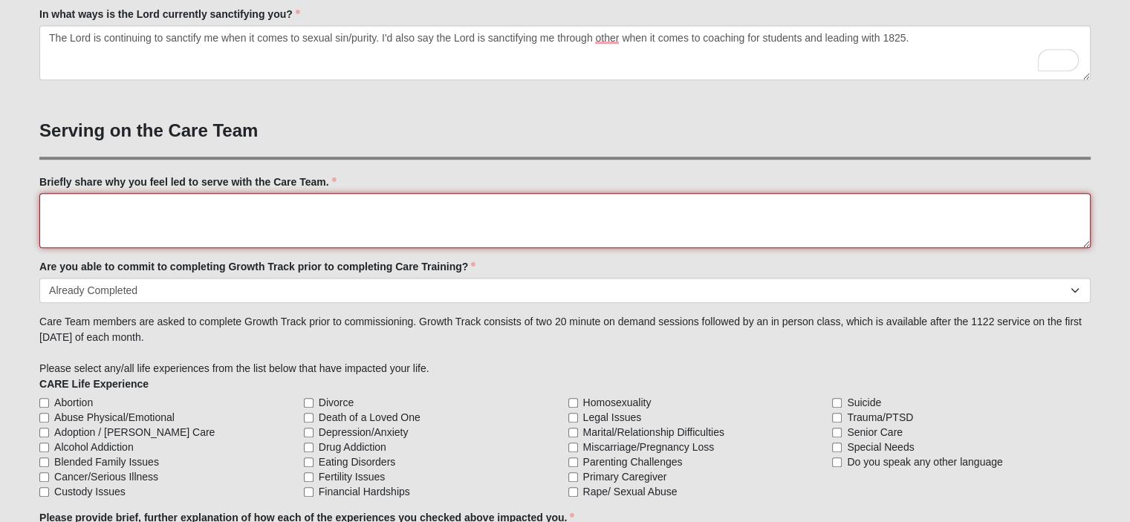
click at [253, 200] on textarea "Briefly share why you feel led to serve with the Care Team." at bounding box center [564, 220] width 1051 height 55
click at [496, 203] on textarea "I feel led to join the care team because I have time on my hands that I don't w…" at bounding box center [564, 220] width 1051 height 55
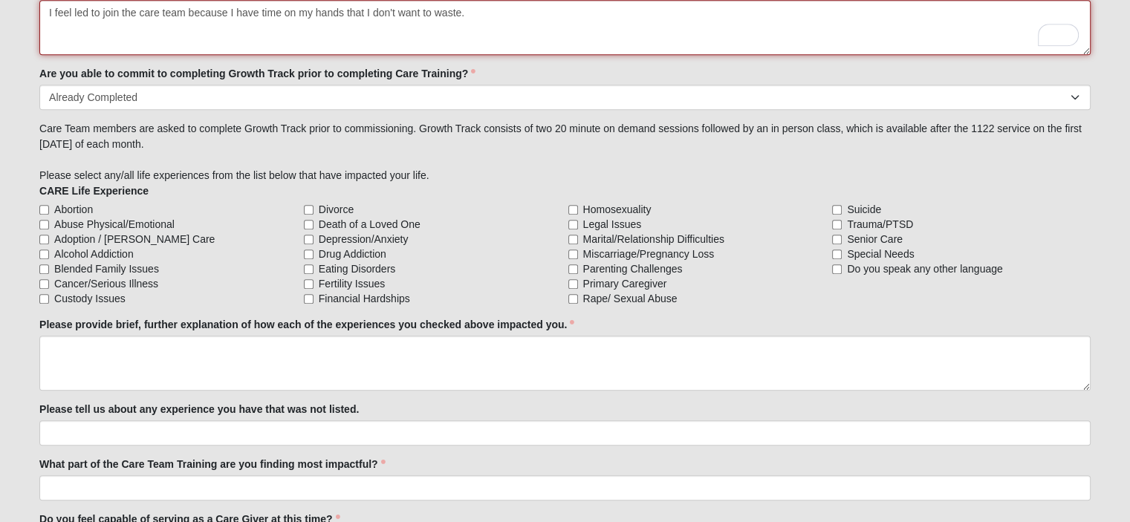
scroll to position [1257, 0]
type textarea "I feel led to join the care team because I have time on my hands that I don't w…"
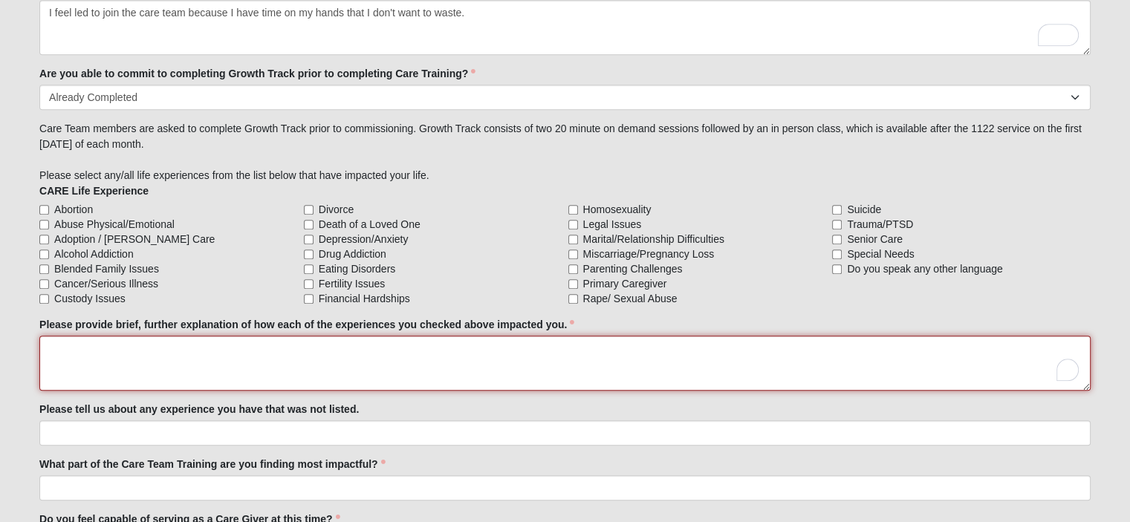
click at [291, 337] on textarea "Please provide brief, further explanation of how each of the experiences you ch…" at bounding box center [564, 363] width 1051 height 55
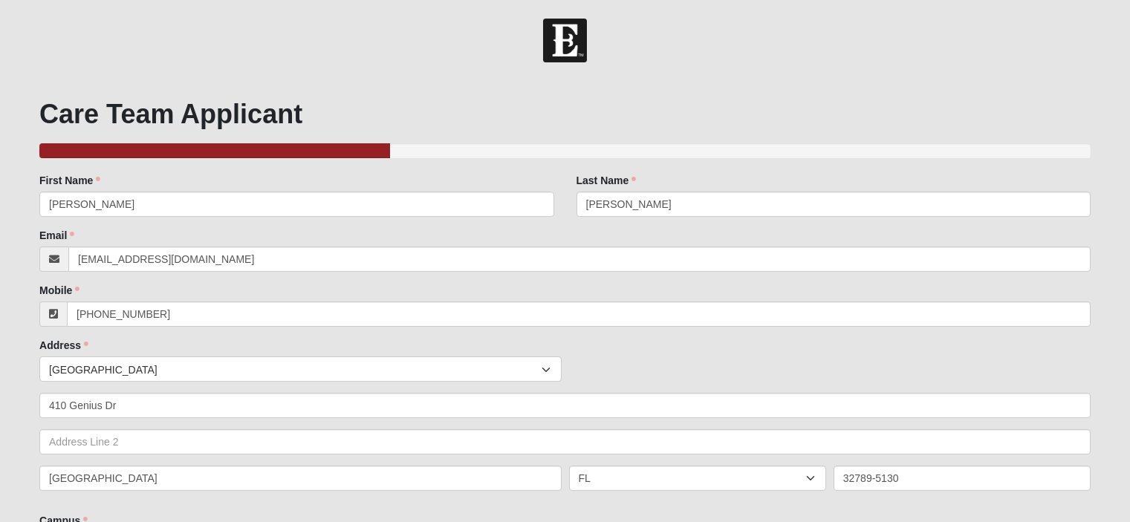
scroll to position [1301, 0]
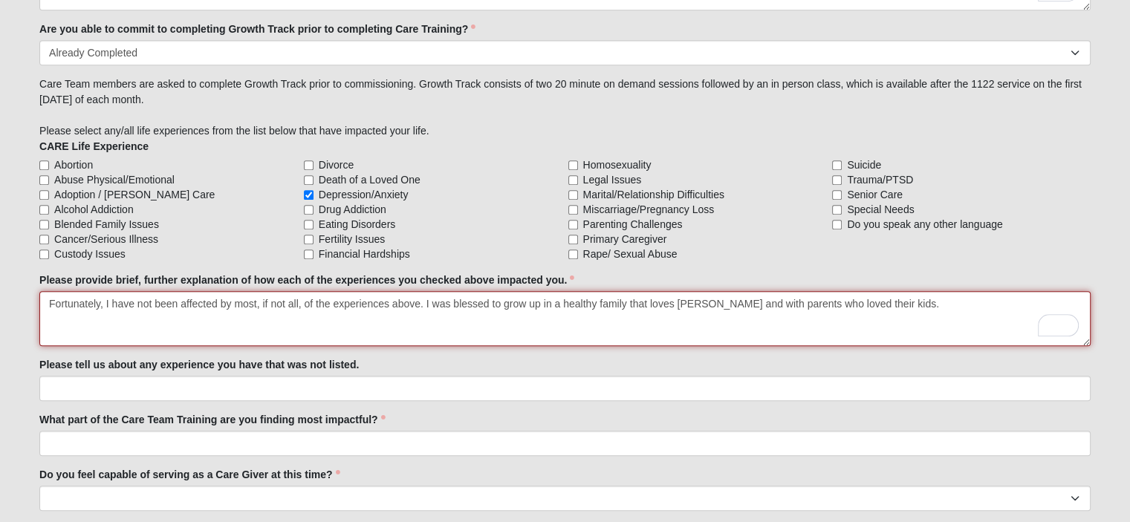
click at [917, 291] on textarea "Fortunately, I have not been affected by most, if not all, of the experiences a…" at bounding box center [564, 318] width 1051 height 55
type textarea "Fortunately, I have not been affected by most, if not all, of the experiences a…"
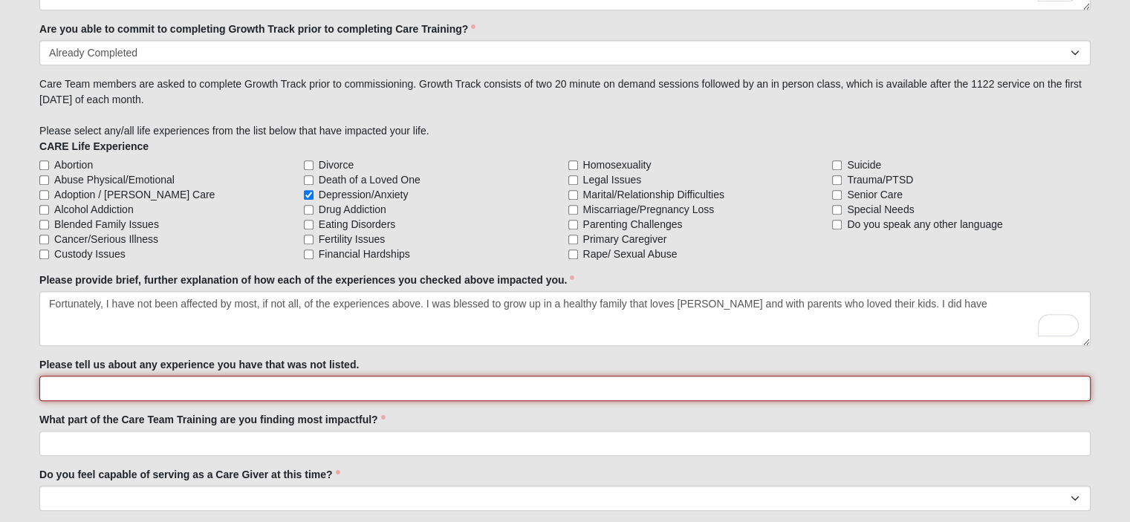
click at [224, 391] on input "Please tell us about any experience you have that was not listed." at bounding box center [564, 388] width 1051 height 25
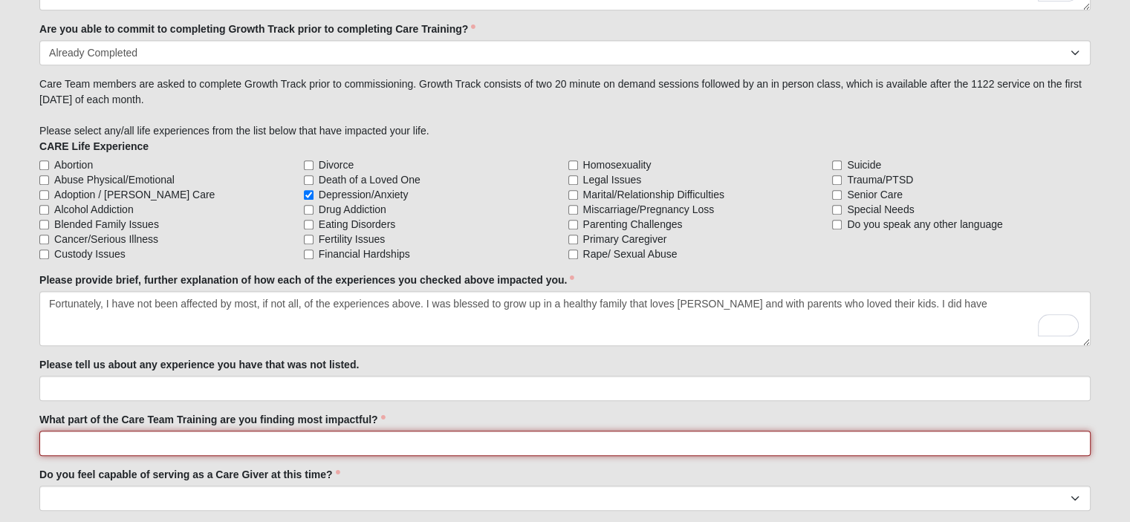
click at [229, 441] on input "What part of the Care Team Training are you finding most impactful?" at bounding box center [564, 443] width 1051 height 25
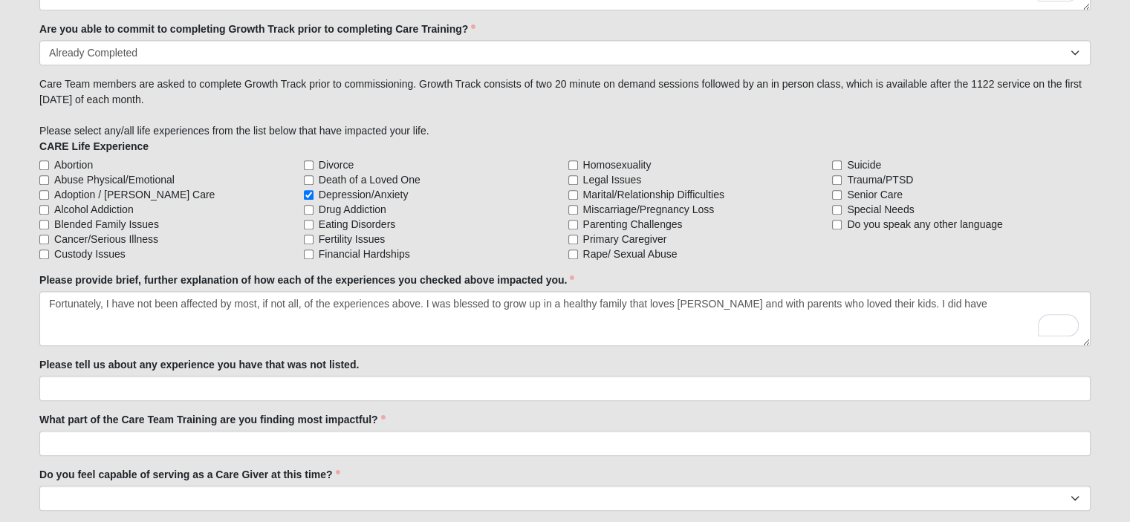
click at [241, 415] on label "What part of the Care Team Training are you finding most impactful?" at bounding box center [212, 419] width 346 height 15
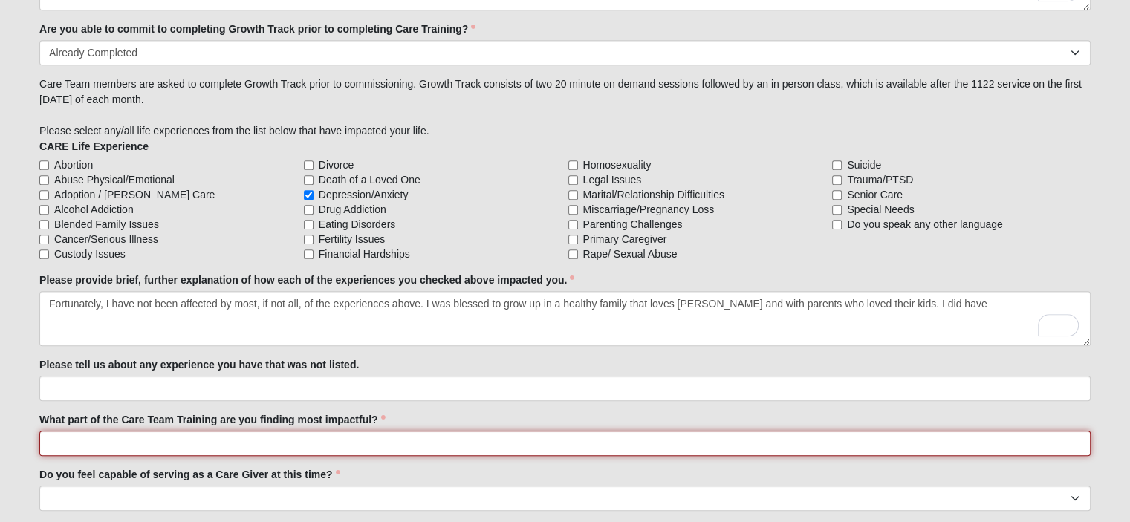
click at [241, 431] on input "What part of the Care Team Training are you finding most impactful?" at bounding box center [564, 443] width 1051 height 25
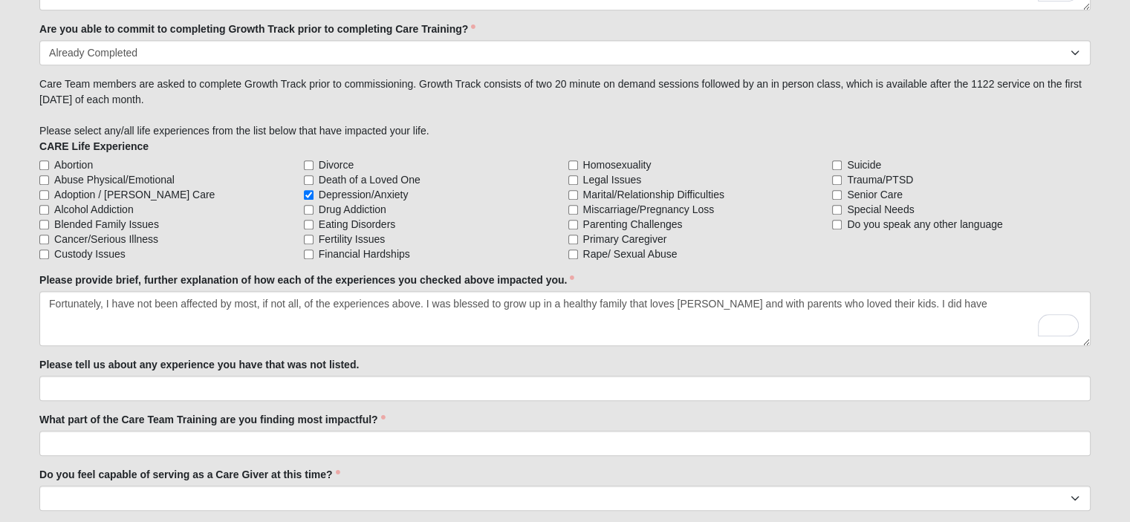
click at [250, 373] on div "Please tell us about any experience you have that was not listed." at bounding box center [564, 379] width 1051 height 44
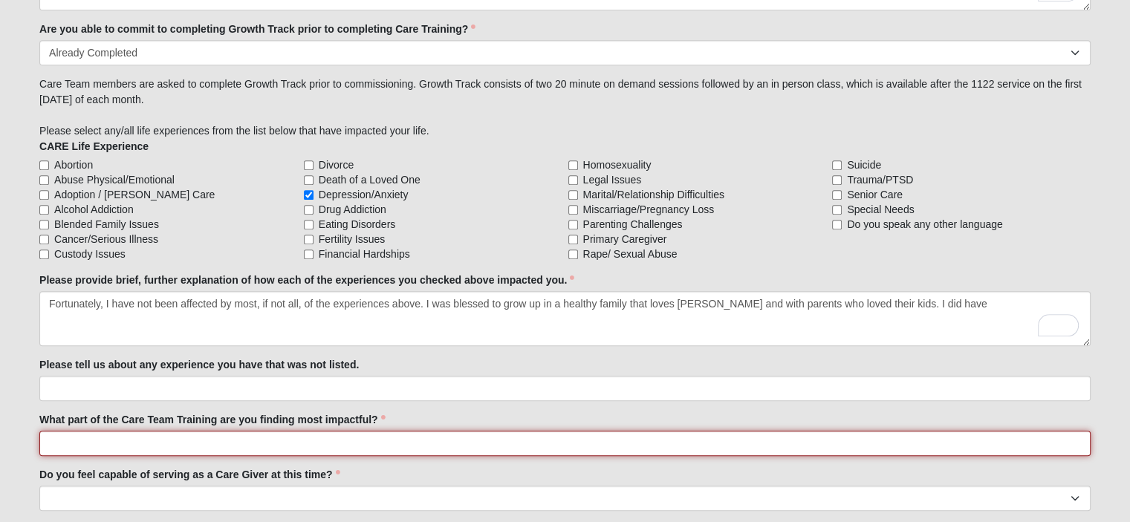
click at [222, 445] on input "What part of the Care Team Training are you finding most impactful?" at bounding box center [564, 443] width 1051 height 25
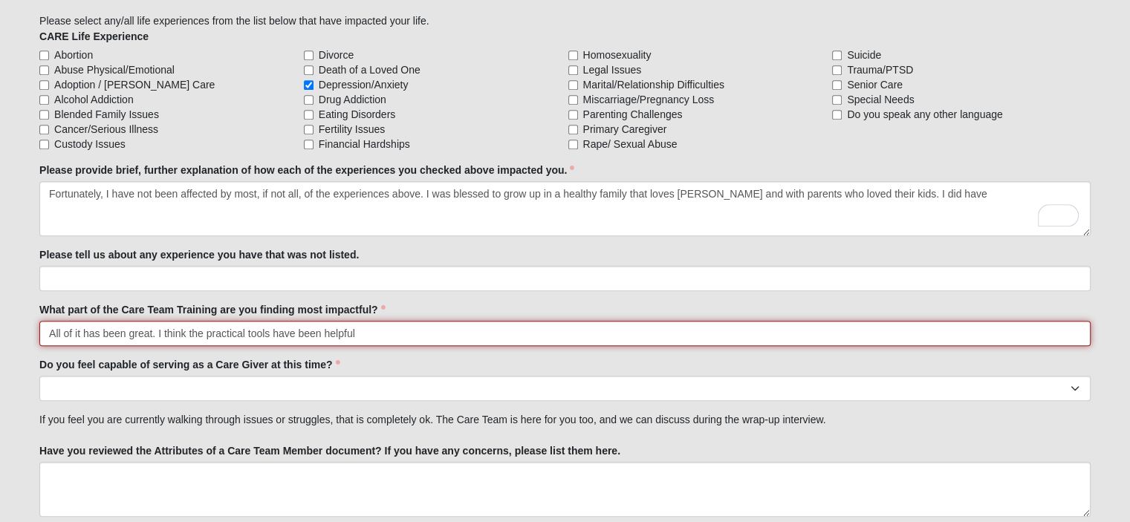
scroll to position [1417, 0]
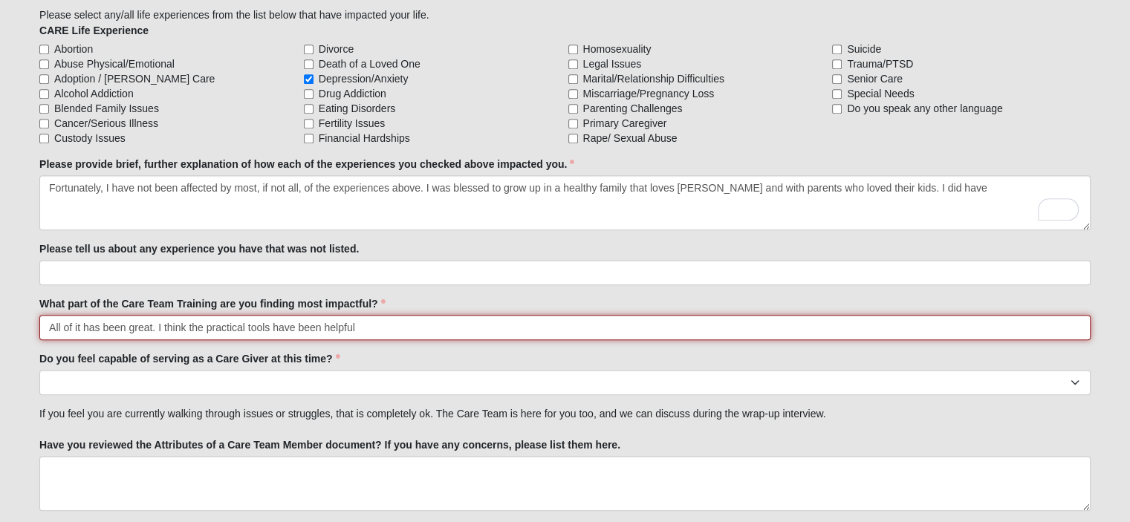
type input "All of it has been great. I think the practical tools have been helpful"
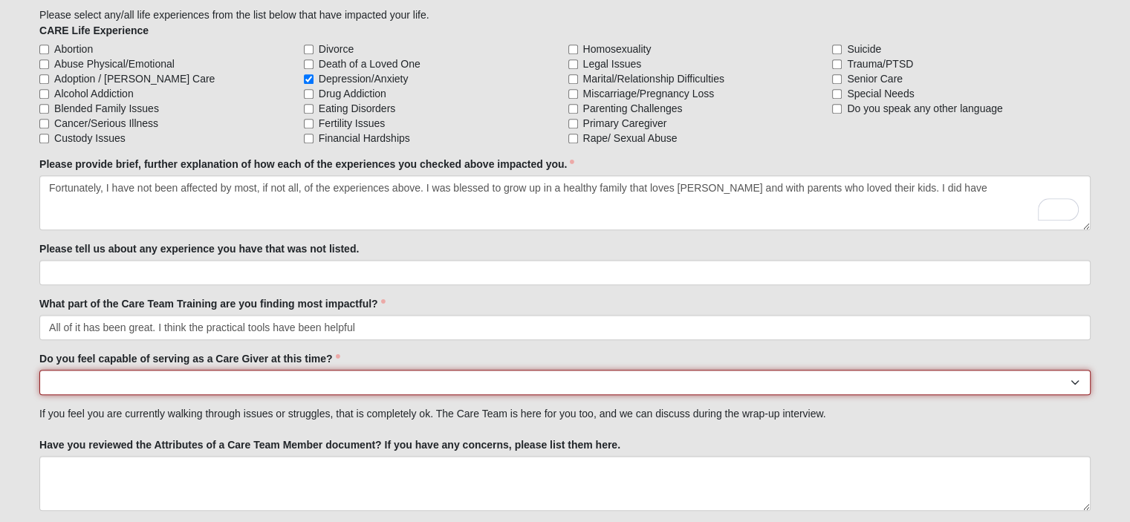
click at [235, 385] on select "No Yes" at bounding box center [564, 382] width 1051 height 25
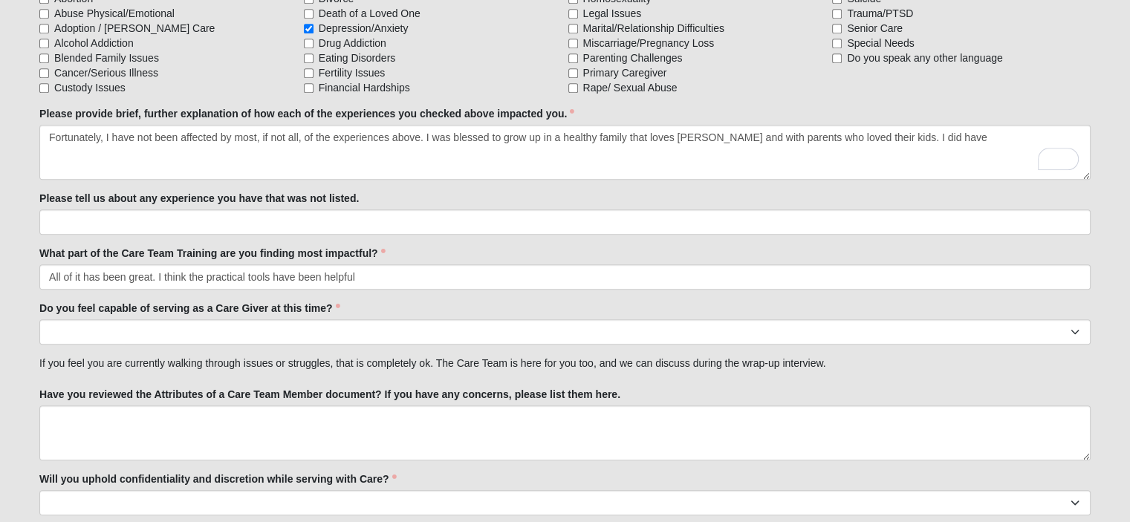
scroll to position [1474, 0]
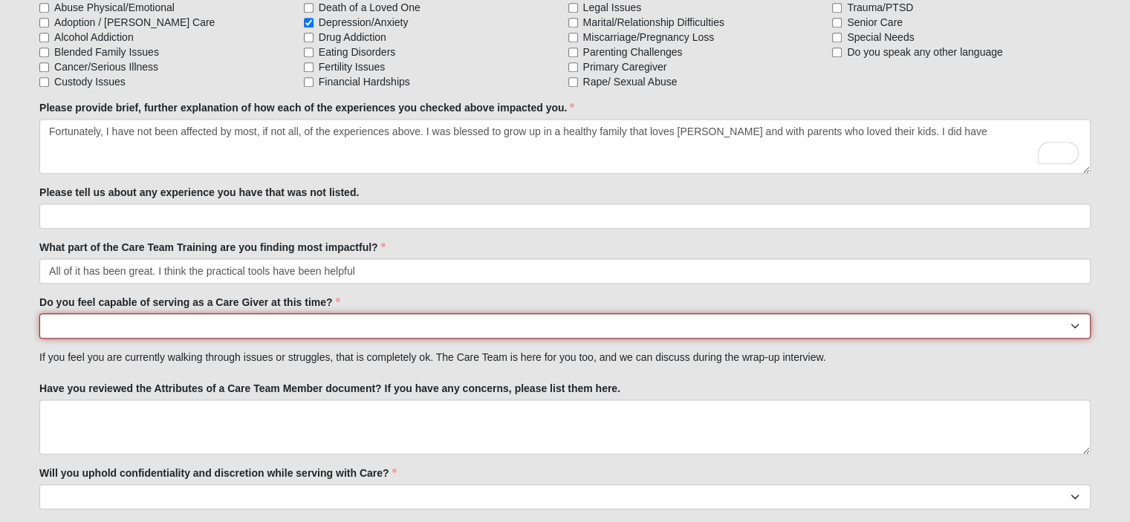
click at [110, 335] on select "No Yes" at bounding box center [564, 325] width 1051 height 25
select select "True"
click at [39, 313] on select "No Yes" at bounding box center [564, 325] width 1051 height 25
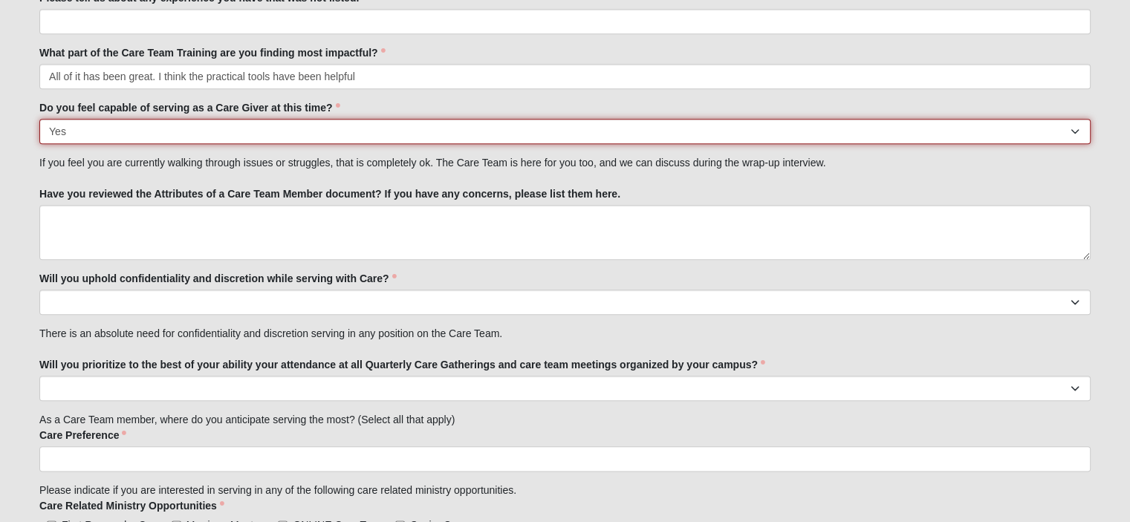
scroll to position [1670, 0]
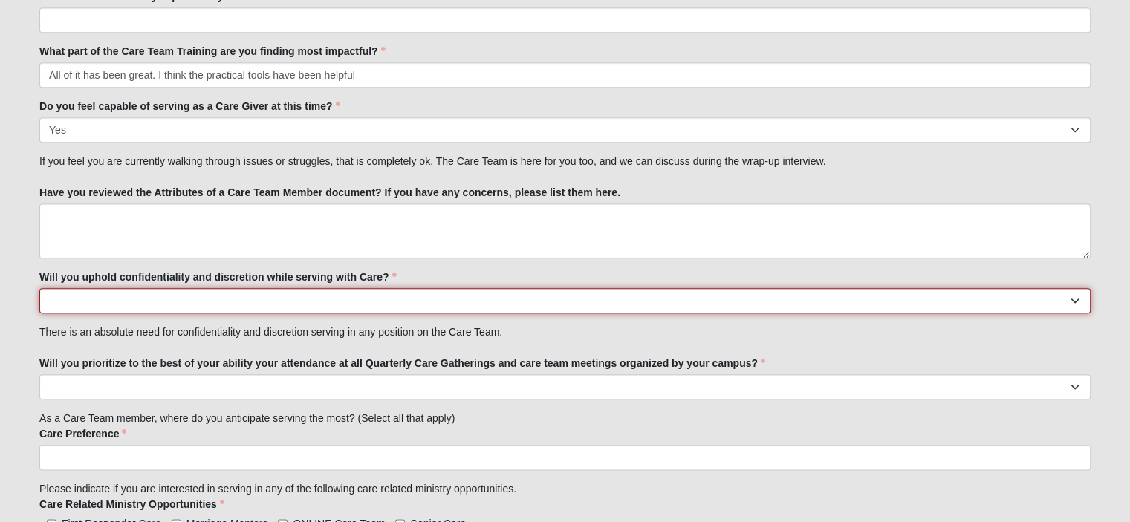
click at [306, 293] on select "No Yes" at bounding box center [564, 300] width 1051 height 25
select select "True"
click at [39, 288] on select "No Yes" at bounding box center [564, 300] width 1051 height 25
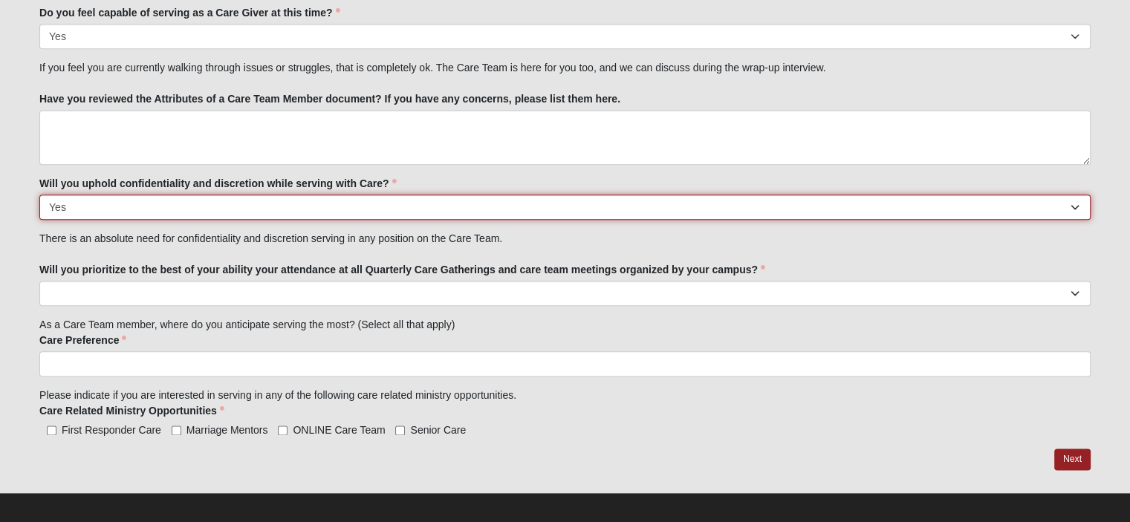
scroll to position [1762, 0]
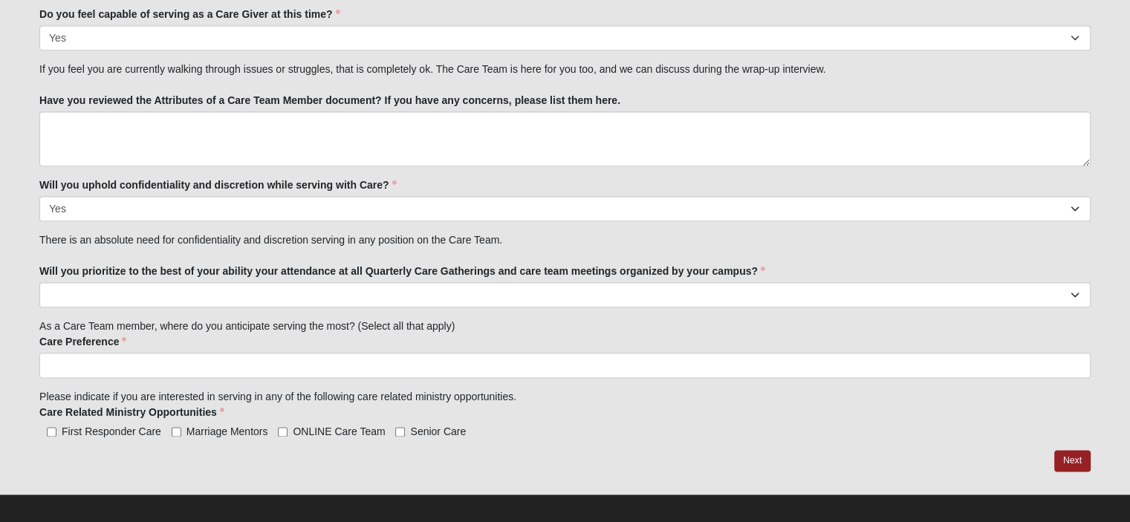
click at [276, 365] on ul at bounding box center [564, 365] width 1051 height 25
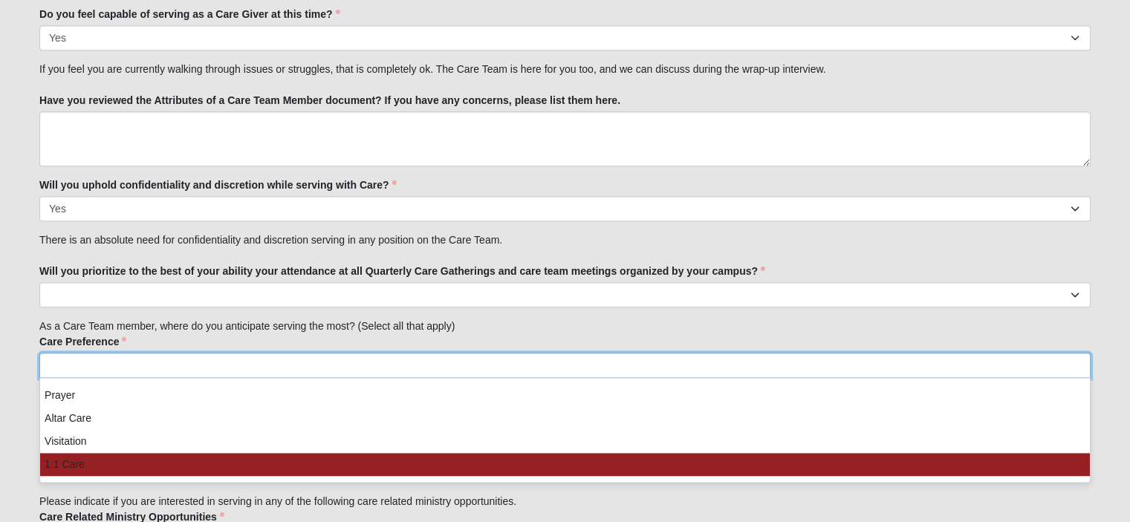
click at [169, 469] on li "1:1 Care" at bounding box center [565, 464] width 1050 height 23
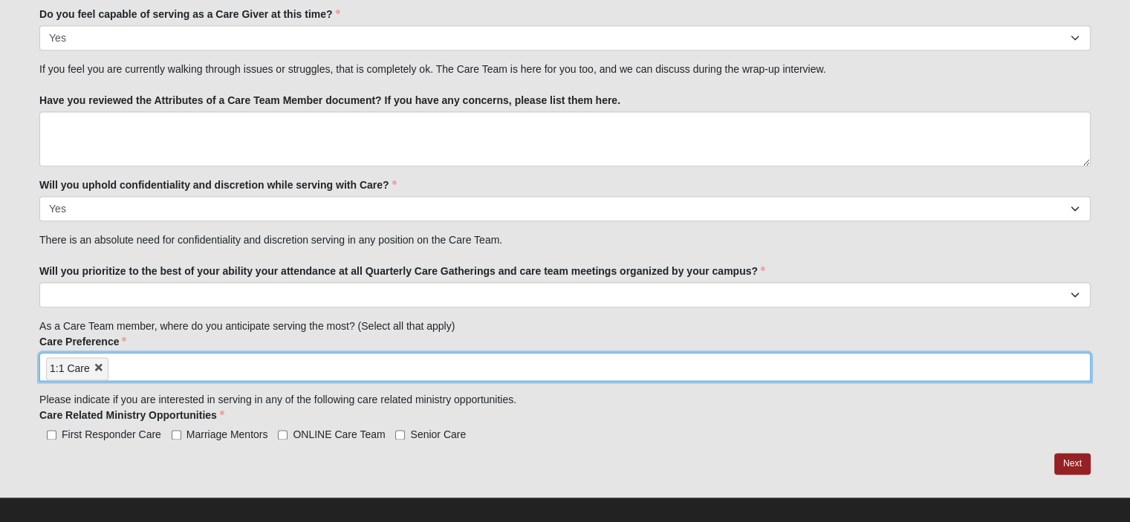
click at [223, 364] on input "search" at bounding box center [171, 366] width 127 height 24
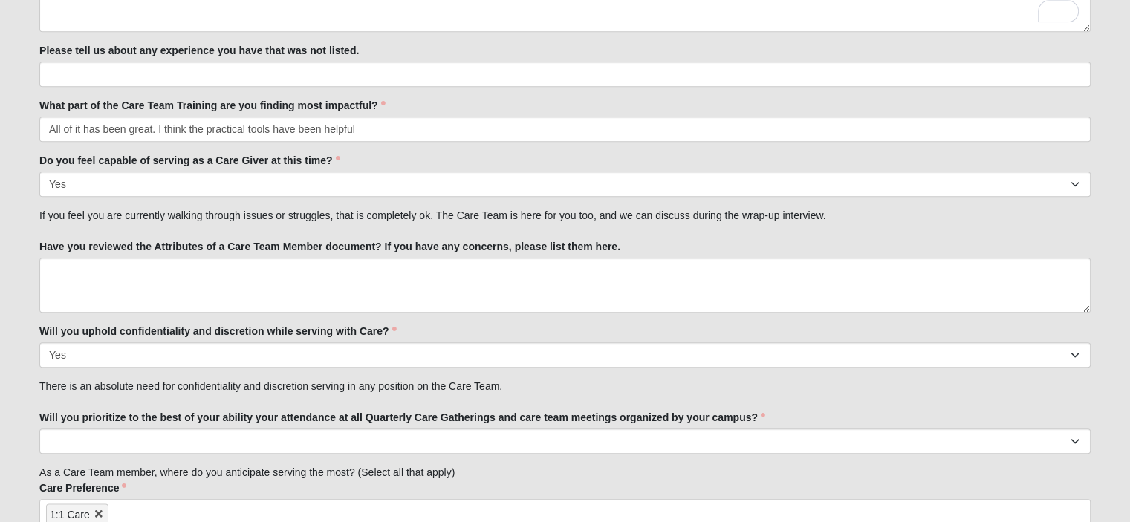
scroll to position [1613, 0]
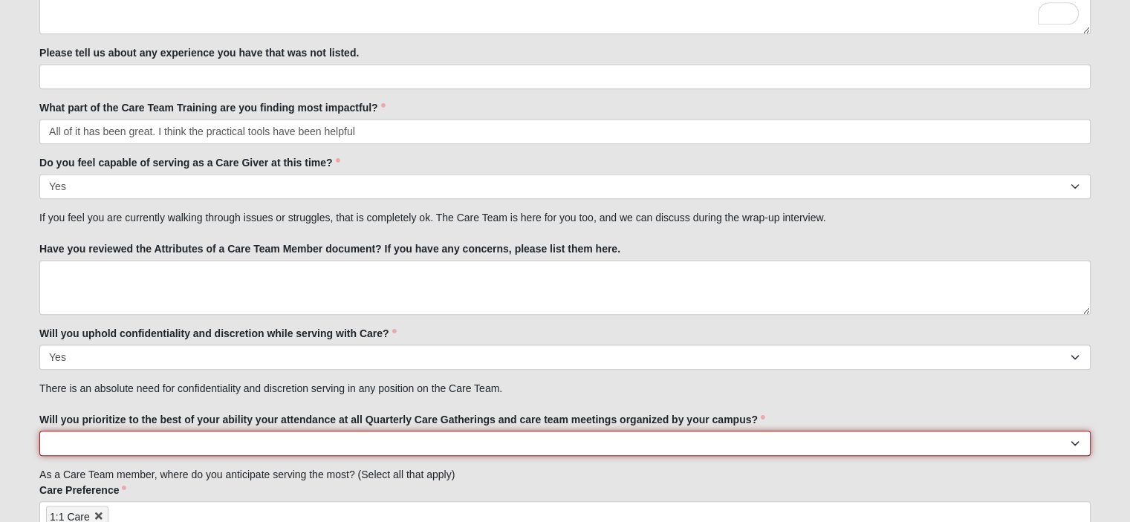
click at [313, 450] on select "No Yes" at bounding box center [564, 443] width 1051 height 25
select select "True"
click at [39, 431] on select "No Yes" at bounding box center [564, 443] width 1051 height 25
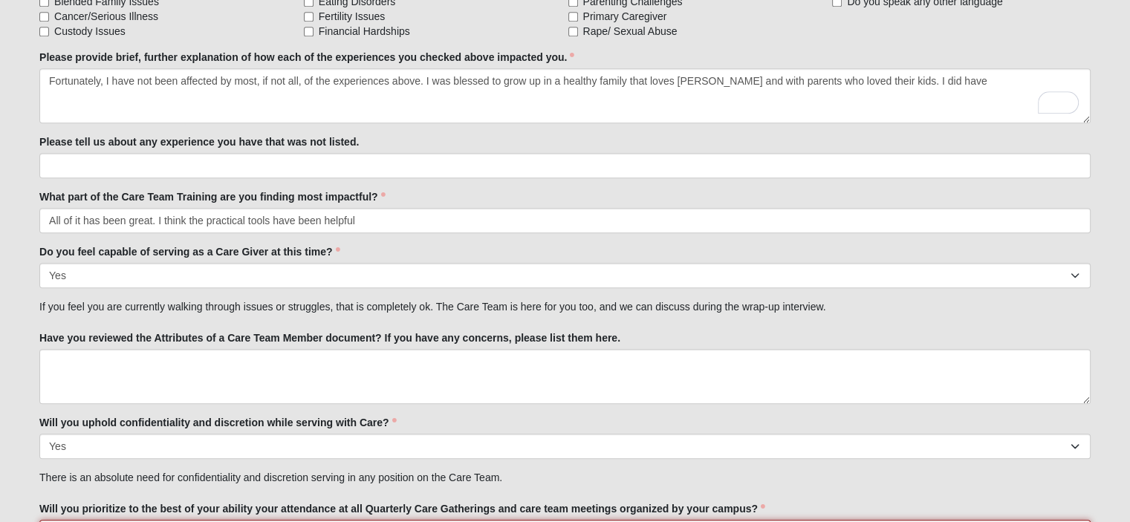
scroll to position [1523, 0]
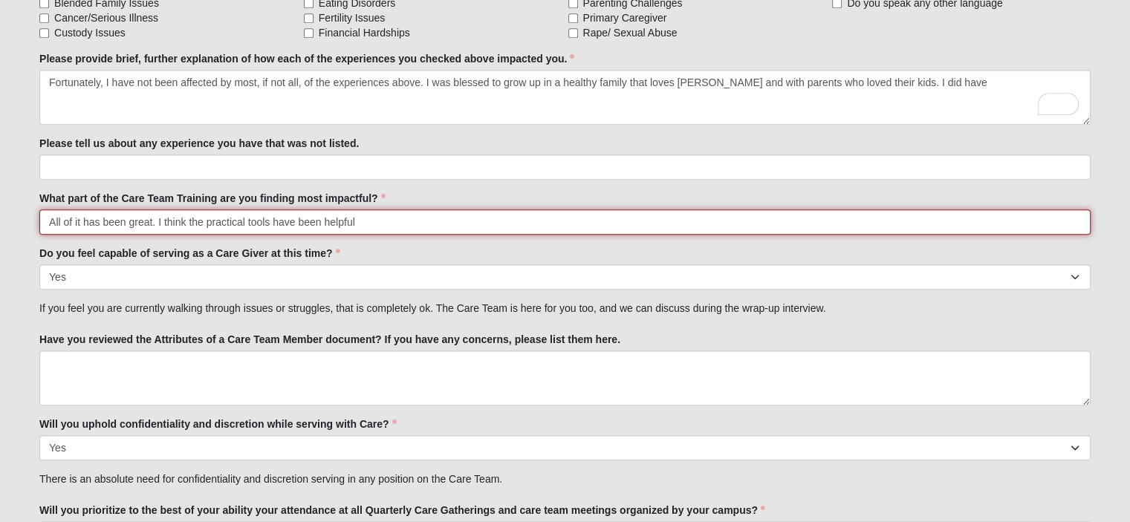
click at [394, 224] on input "All of it has been great. I think the practical tools have been helpful" at bounding box center [564, 221] width 1051 height 25
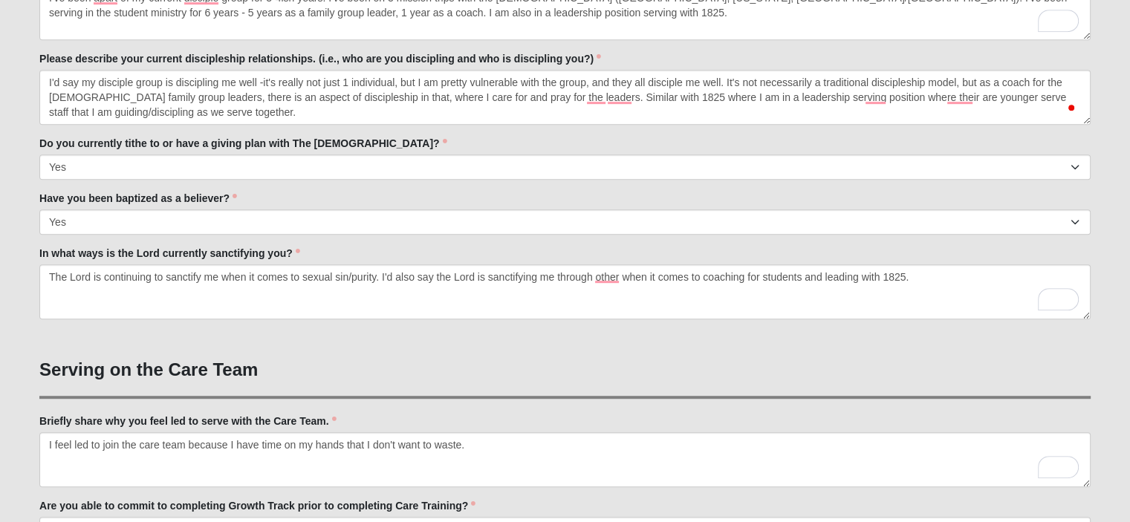
scroll to position [833, 0]
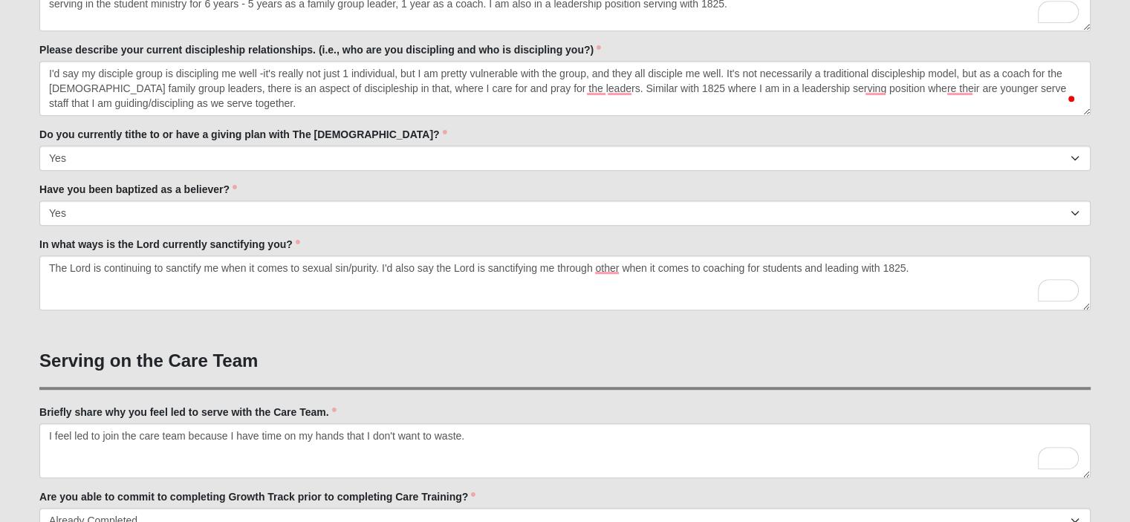
type input "All of it has been great. I think the practical tools have been helpful like ho…"
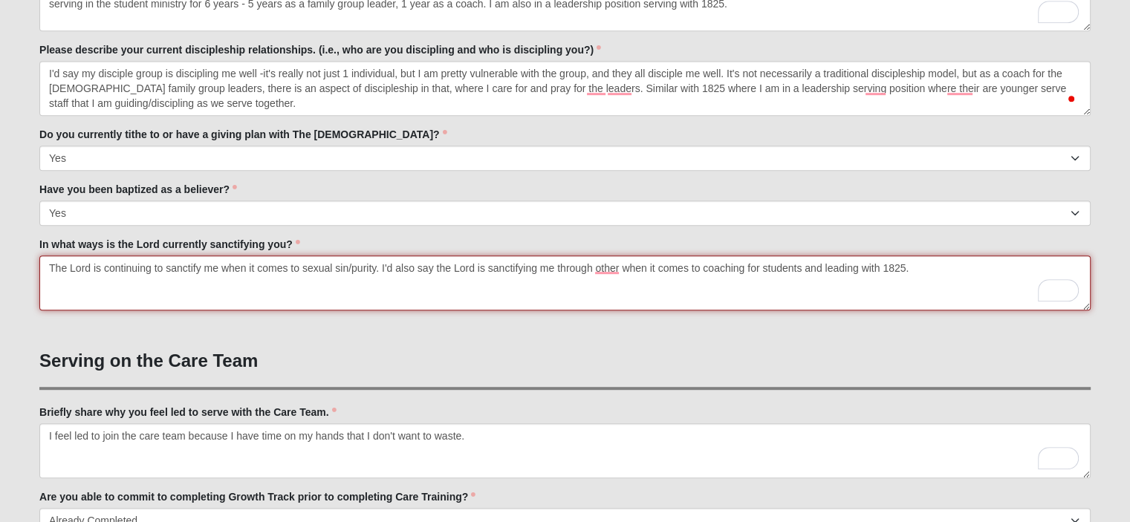
click at [377, 267] on textarea "The Lord is continuing to sanctify me when it comes to sexual sin/purity. I'd a…" at bounding box center [564, 283] width 1051 height 55
click at [610, 270] on textarea "The Lord is continuing to sanctify me when it comes to sexual sin/purity. I'd a…" at bounding box center [564, 283] width 1051 height 55
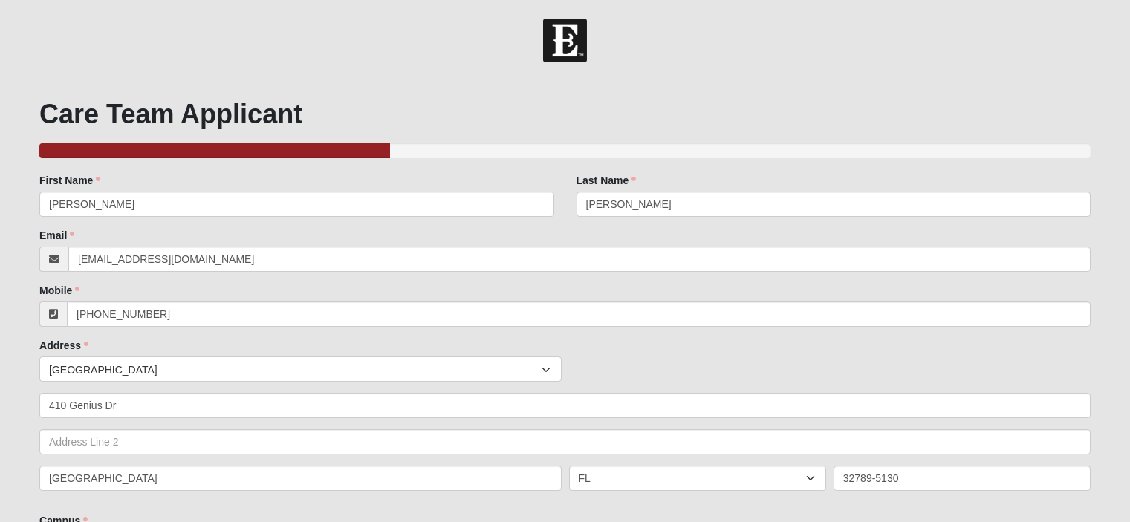
select select "True"
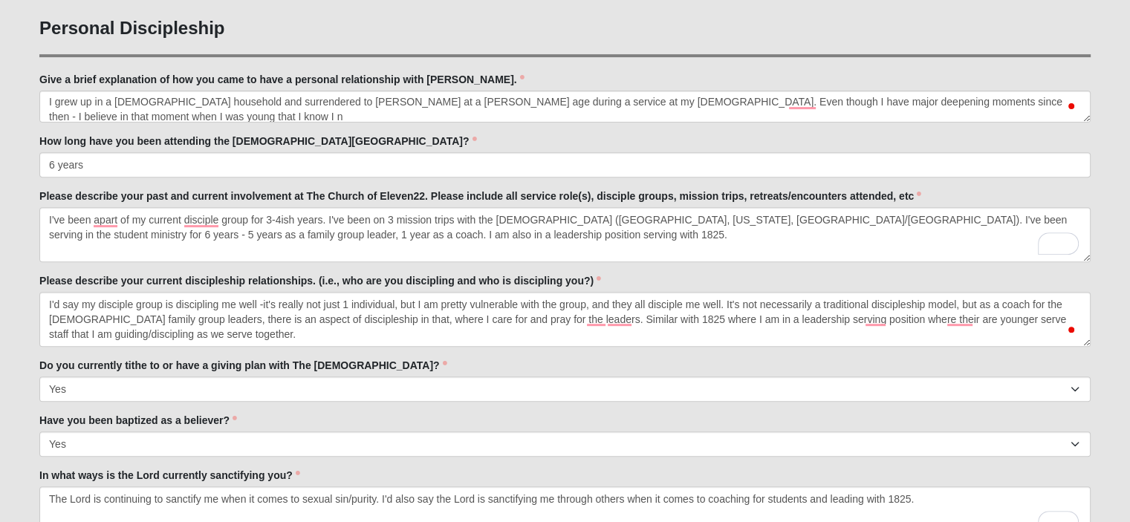
scroll to position [1, 0]
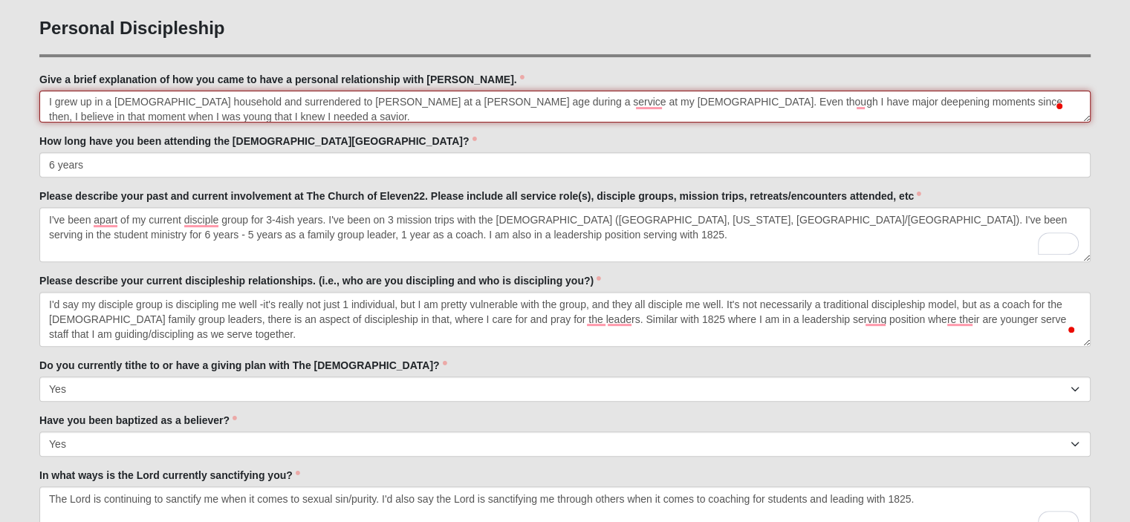
click at [192, 115] on textarea "I grew up in a [DEMOGRAPHIC_DATA] household and surrendered to [PERSON_NAME] at…" at bounding box center [564, 107] width 1051 height 32
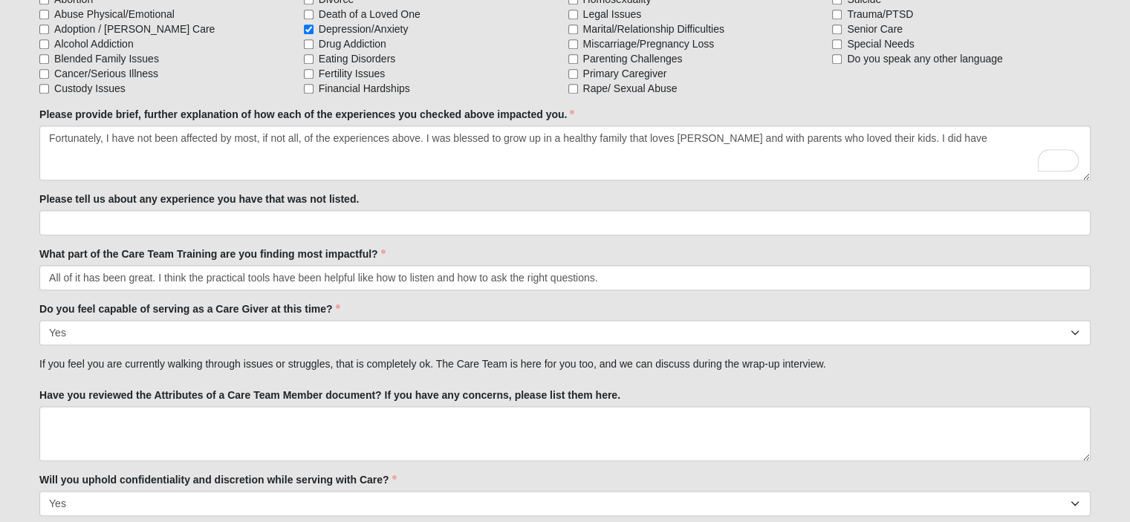
scroll to position [1445, 0]
type textarea "I grew up in a Christian household and surrendered to Jesus at a young age duri…"
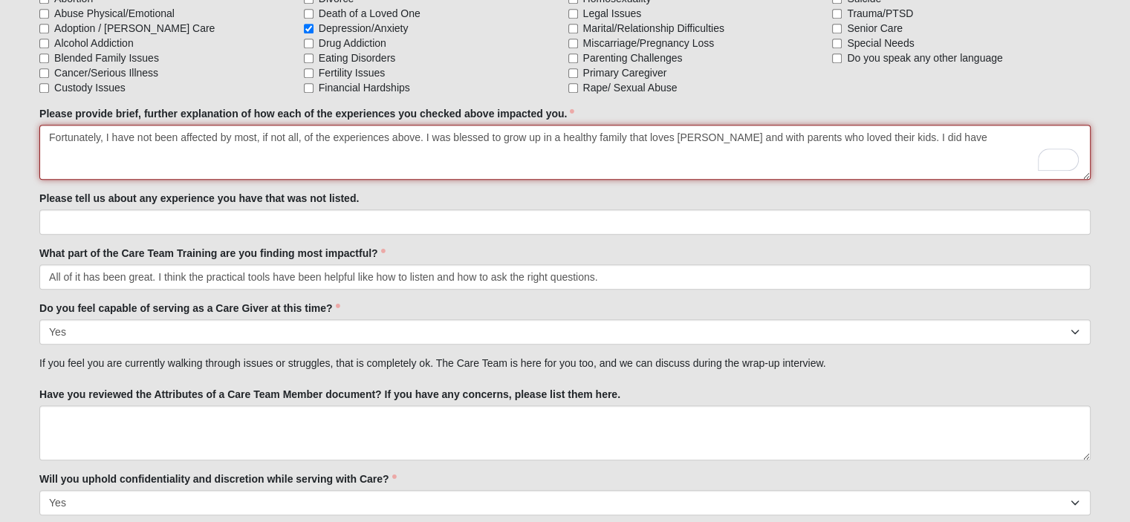
click at [541, 134] on textarea "Fortunately, I have not been affected by most, if not all, of the experiences a…" at bounding box center [564, 152] width 1051 height 55
click at [947, 134] on textarea "Fortunately, I have not been affected by most, if not all, of the experiences a…" at bounding box center [564, 152] width 1051 height 55
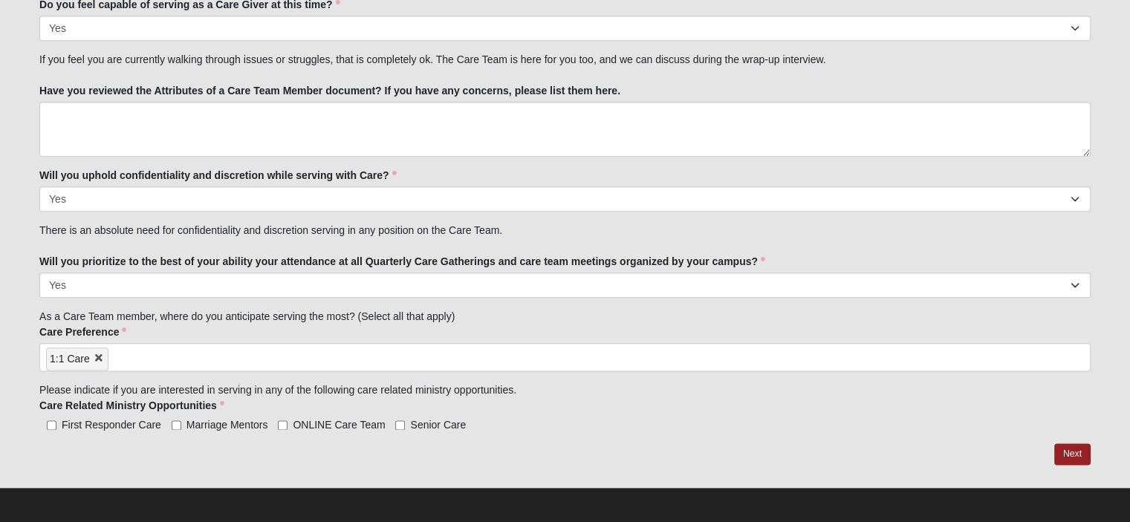
scroll to position [1748, 0]
type textarea "Fortunately, I have not been affected by most, if not all, of the experiences a…"
click at [235, 346] on input "search" at bounding box center [171, 357] width 127 height 24
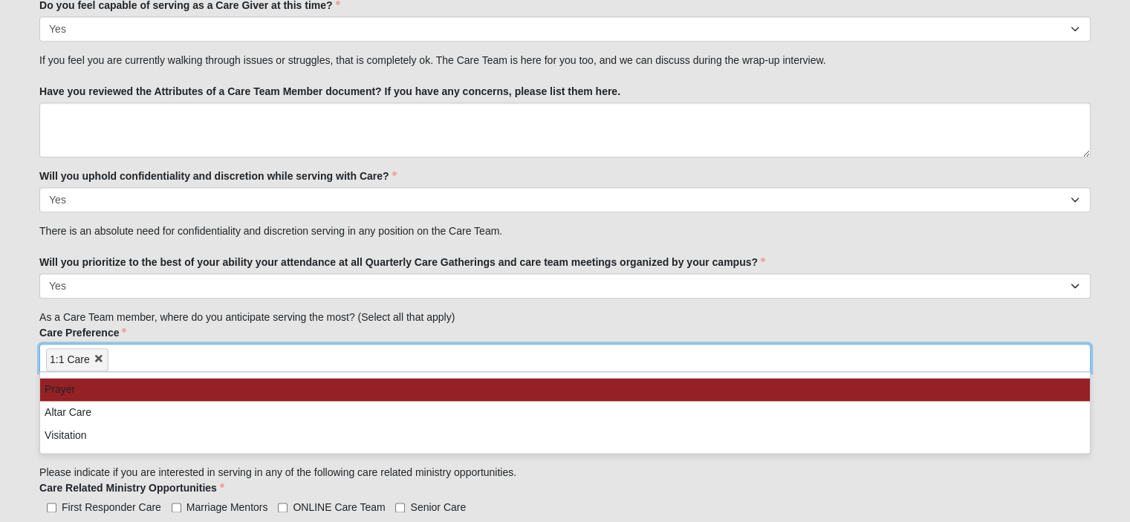
click at [257, 327] on div "Care Preference Prayer Altar Care Visitation 1:1 Care 1:1 Care Prayer Altar Car…" at bounding box center [564, 389] width 1051 height 129
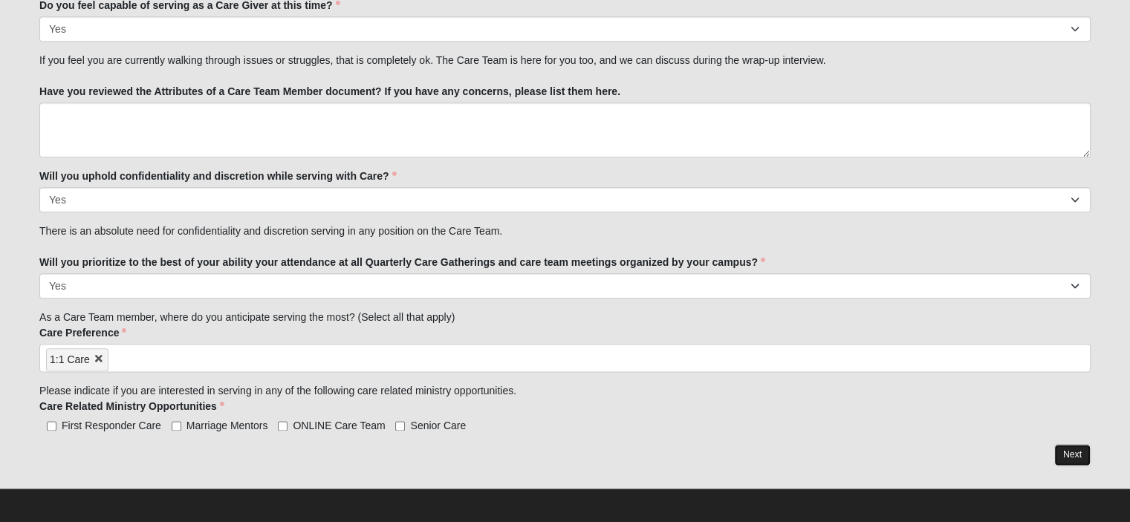
click at [1058, 457] on link "Next" at bounding box center [1072, 455] width 36 height 22
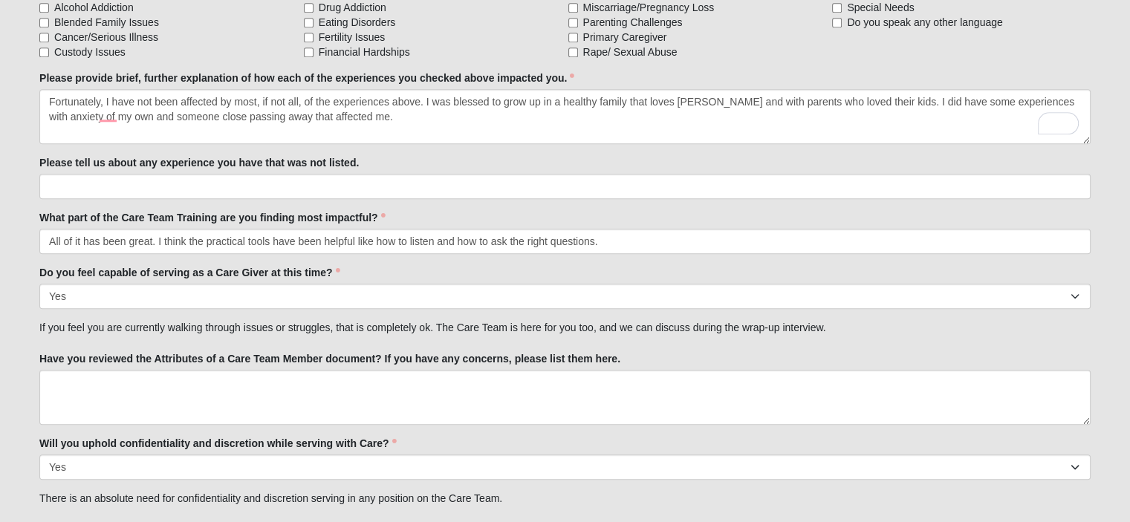
scroll to position [1807, 0]
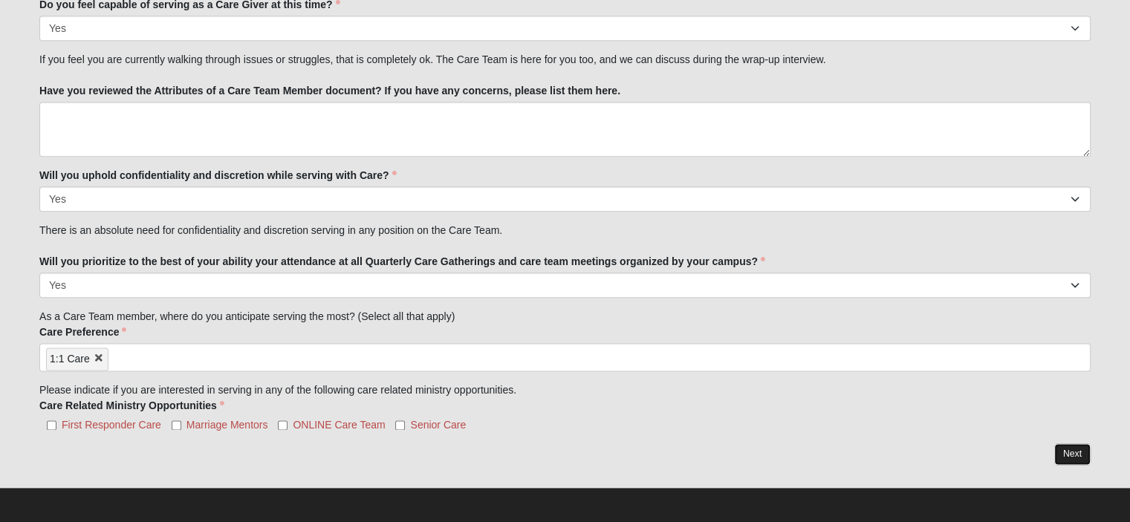
click at [1065, 457] on link "Next" at bounding box center [1072, 454] width 36 height 22
click at [223, 398] on label "Care Related Ministry Opportunities" at bounding box center [131, 405] width 185 height 15
click at [92, 420] on span "First Responder Care" at bounding box center [112, 425] width 100 height 12
click at [56, 420] on input "First Responder Care" at bounding box center [52, 425] width 10 height 10
click at [92, 420] on span "First Responder Care" at bounding box center [112, 425] width 100 height 12
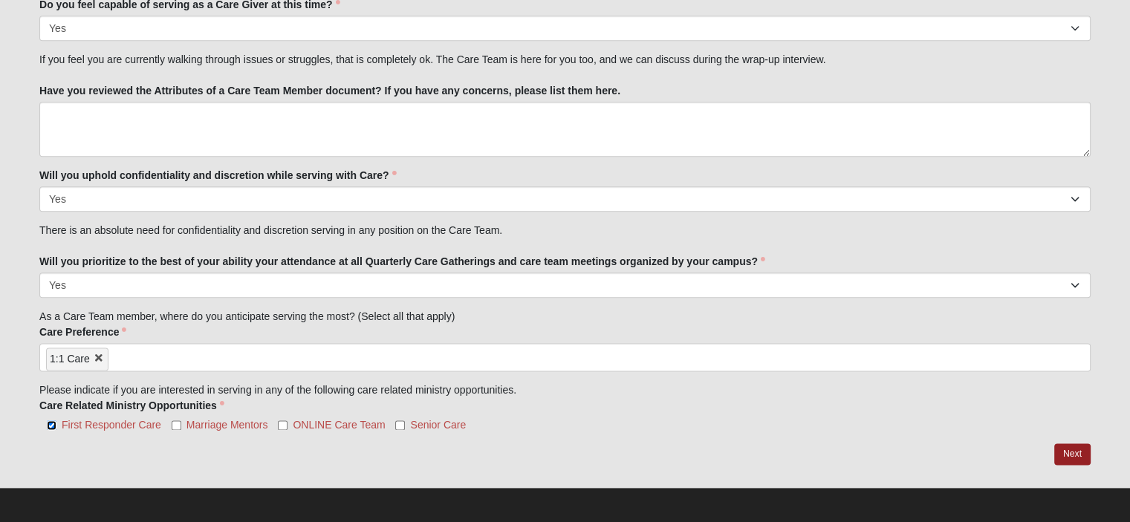
click at [56, 420] on input "First Responder Care" at bounding box center [52, 425] width 10 height 10
checkbox input "false"
click at [184, 406] on label "Care Related Ministry Opportunities" at bounding box center [131, 405] width 185 height 15
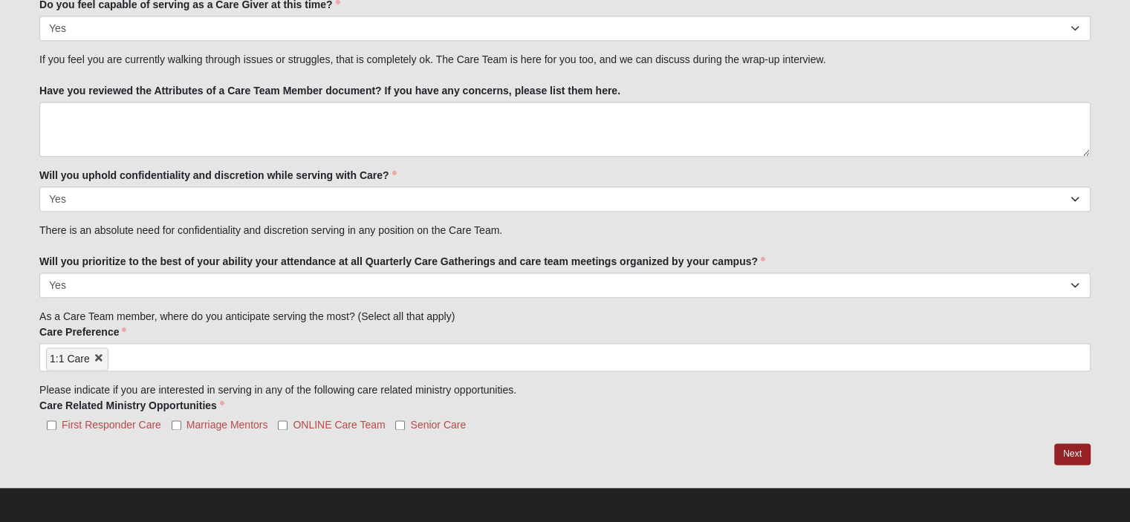
click at [336, 426] on span "ONLINE Care Team" at bounding box center [339, 425] width 92 height 12
click at [287, 426] on input "ONLINE Care Team" at bounding box center [283, 425] width 10 height 10
checkbox input "true"
click at [1079, 454] on link "Next" at bounding box center [1072, 454] width 36 height 22
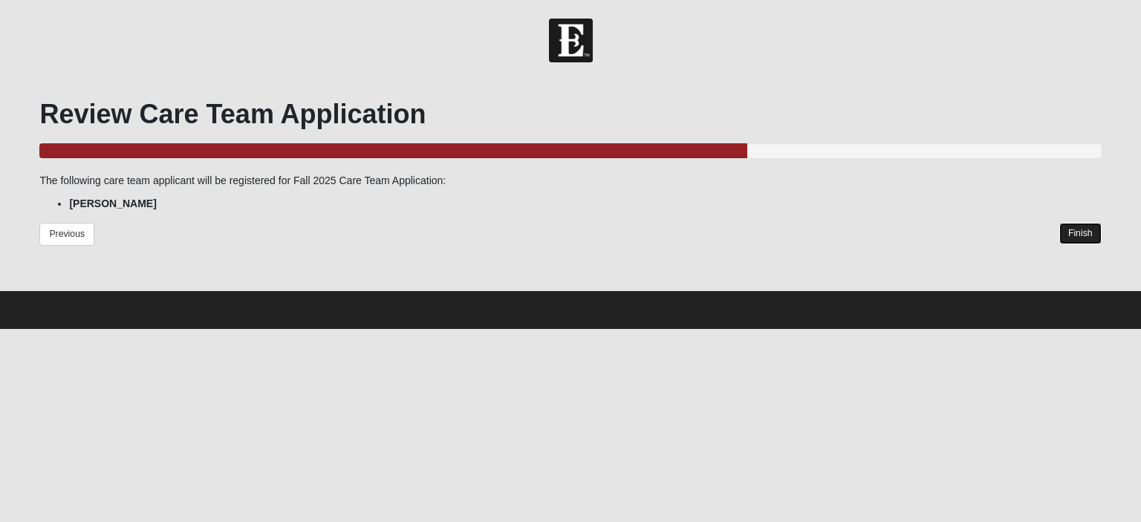
click at [1082, 240] on link "Finish" at bounding box center [1080, 234] width 42 height 22
